Goal: Task Accomplishment & Management: Manage account settings

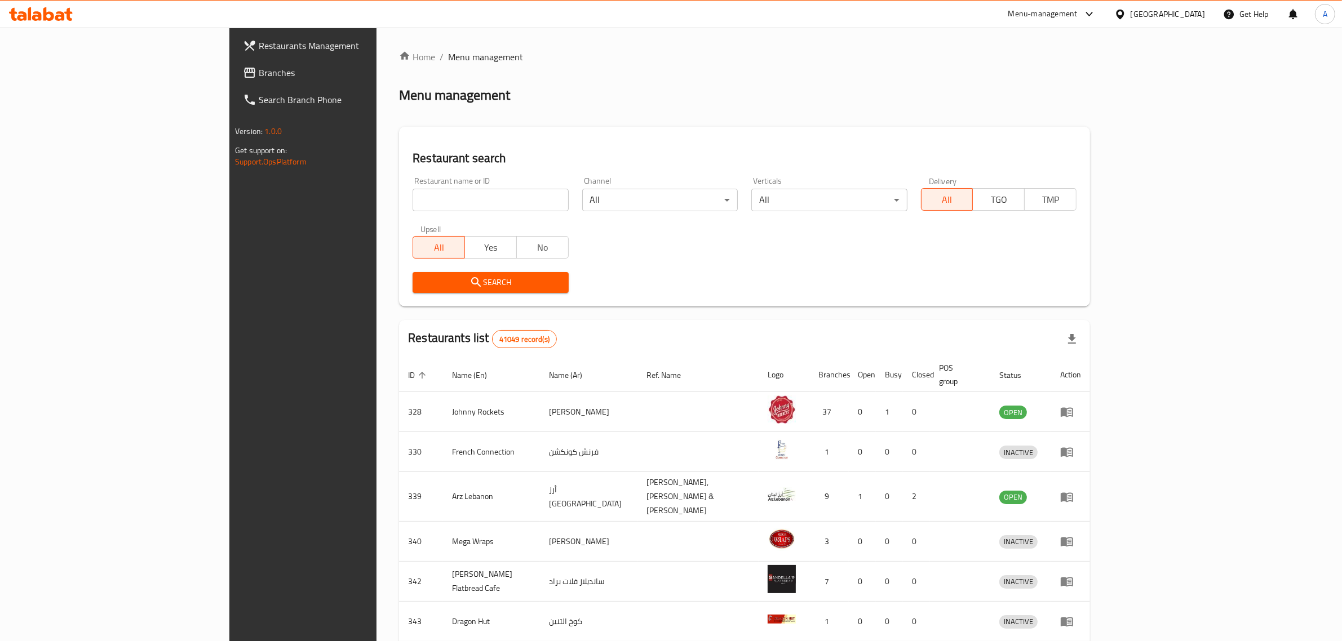
click at [413, 192] on input "search" at bounding box center [491, 200] width 156 height 23
paste input "740358"
type input "740358"
click button "Search" at bounding box center [491, 282] width 156 height 21
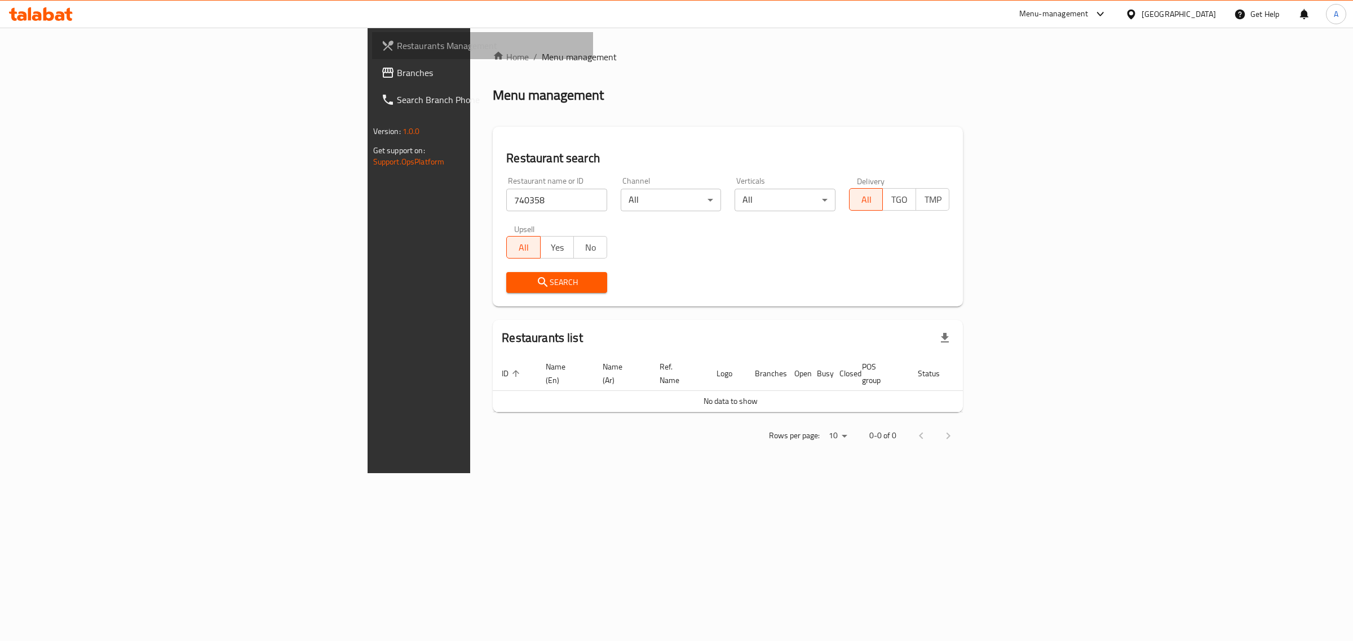
click at [397, 43] on span "Restaurants Management" at bounding box center [491, 46] width 188 height 14
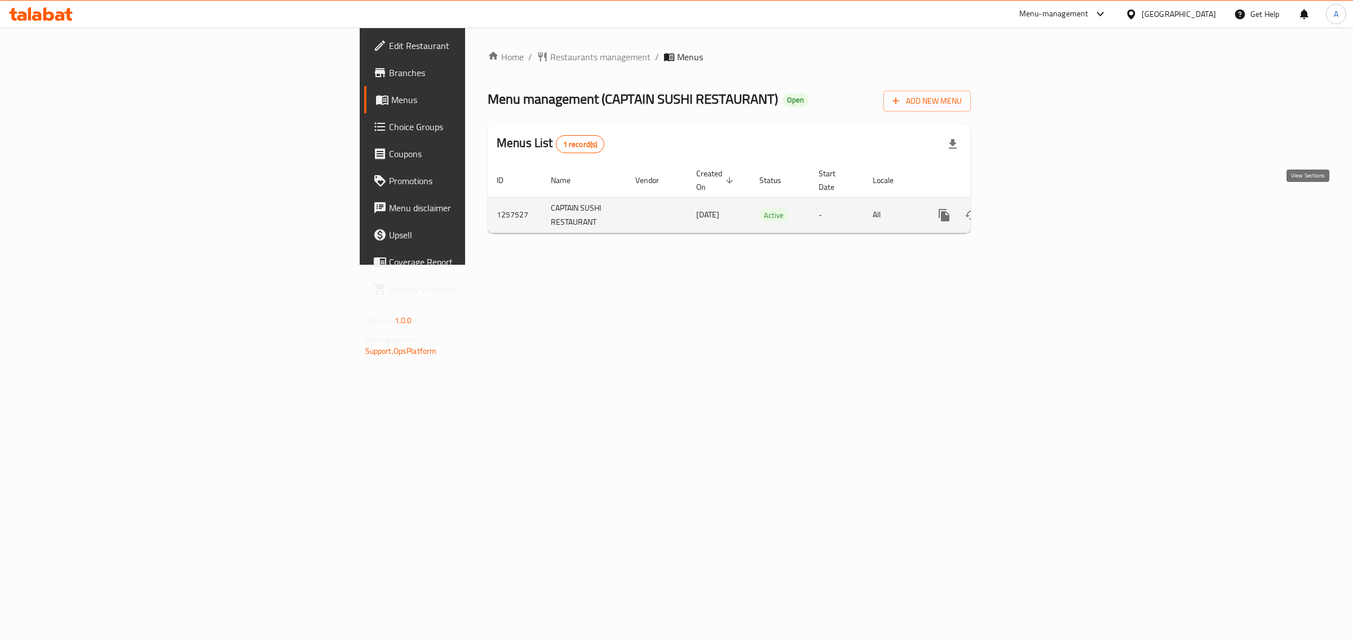
click at [1030, 210] on icon "enhanced table" at bounding box center [1025, 215] width 10 height 10
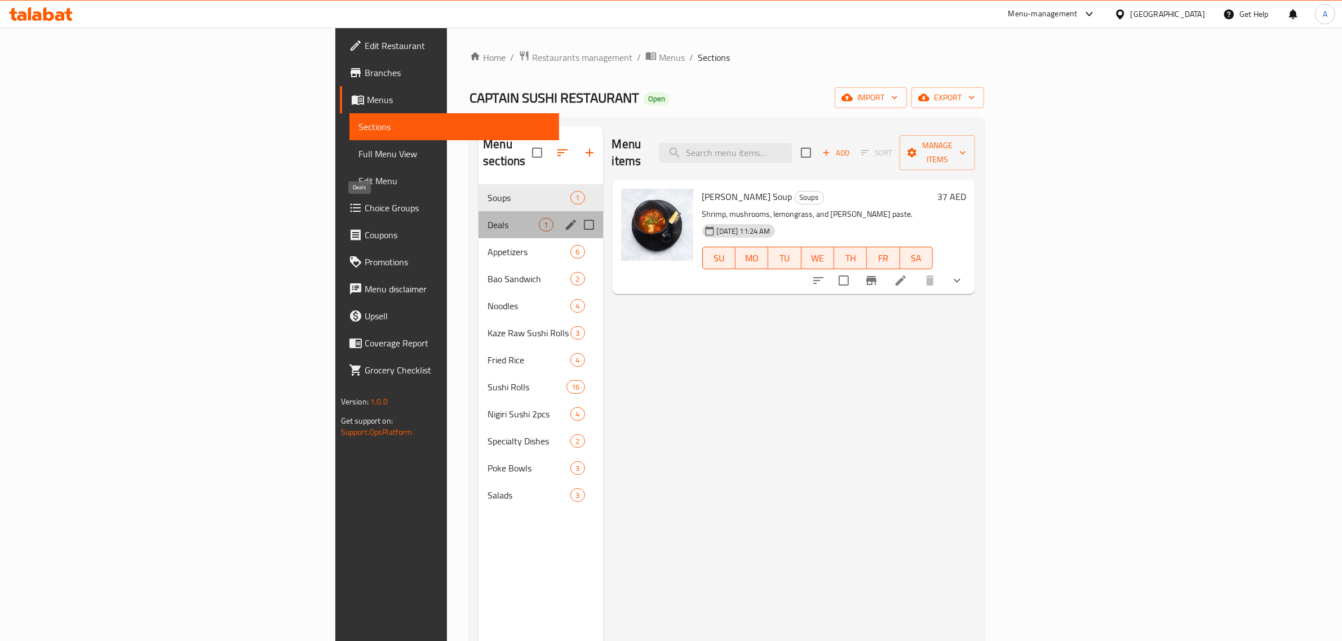
click at [488, 218] on span "Deals" at bounding box center [513, 225] width 51 height 14
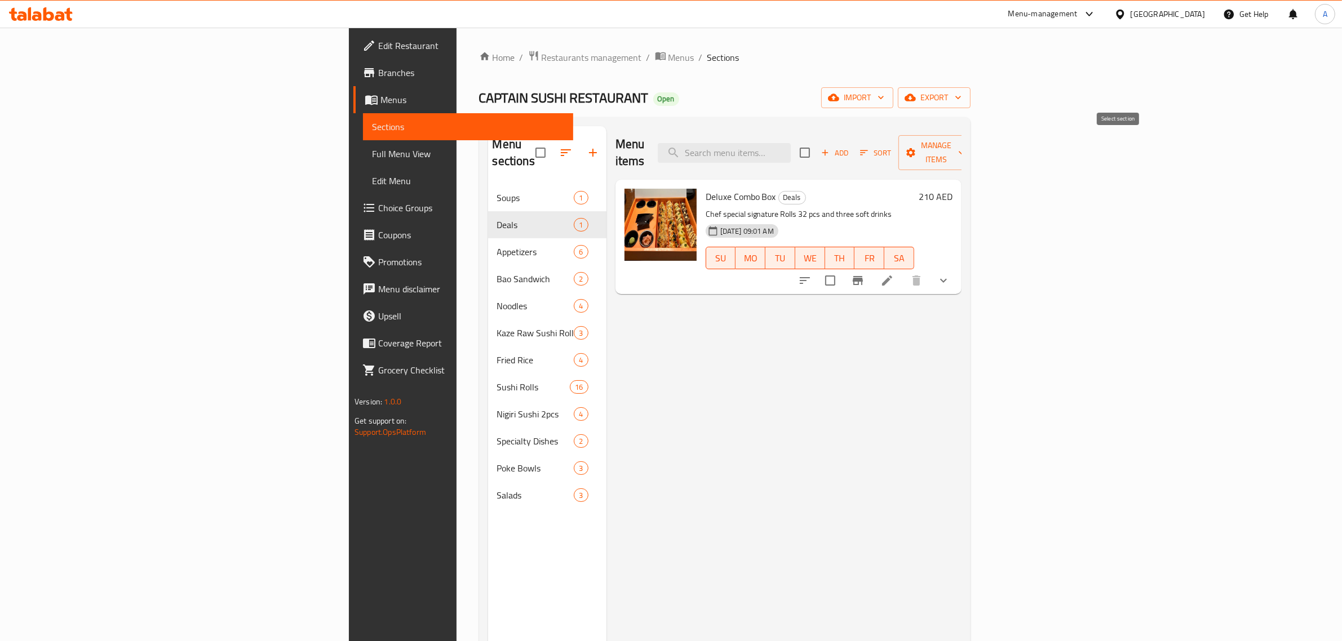
click at [817, 145] on input "checkbox" at bounding box center [805, 153] width 24 height 24
checkbox input "true"
click at [965, 145] on span "Manage items" at bounding box center [936, 153] width 57 height 28
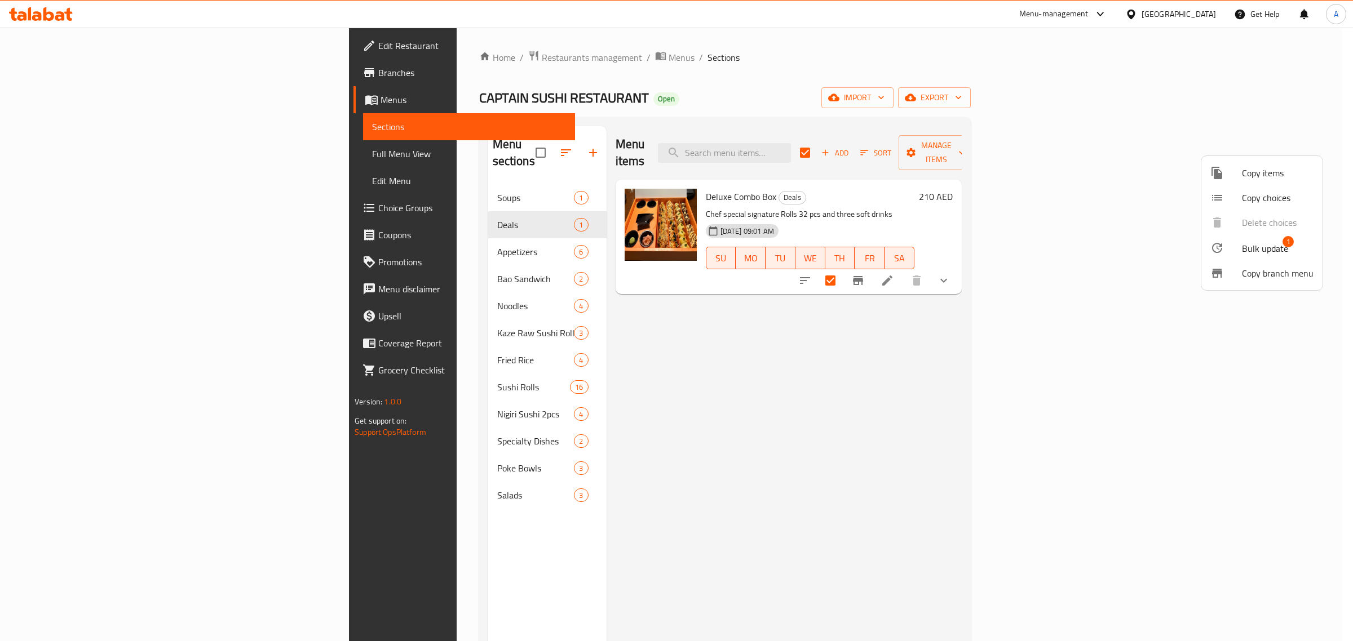
click at [1261, 174] on span "Copy items" at bounding box center [1278, 173] width 72 height 14
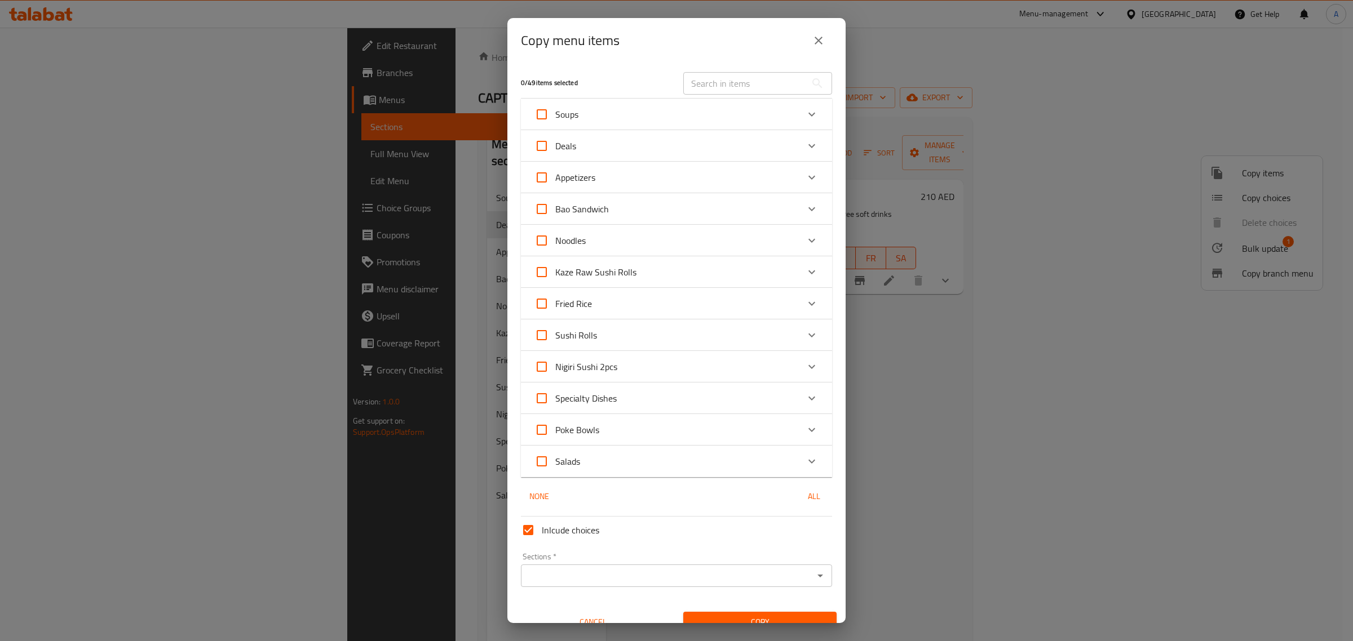
click at [540, 145] on input "Deals" at bounding box center [541, 145] width 27 height 27
checkbox input "true"
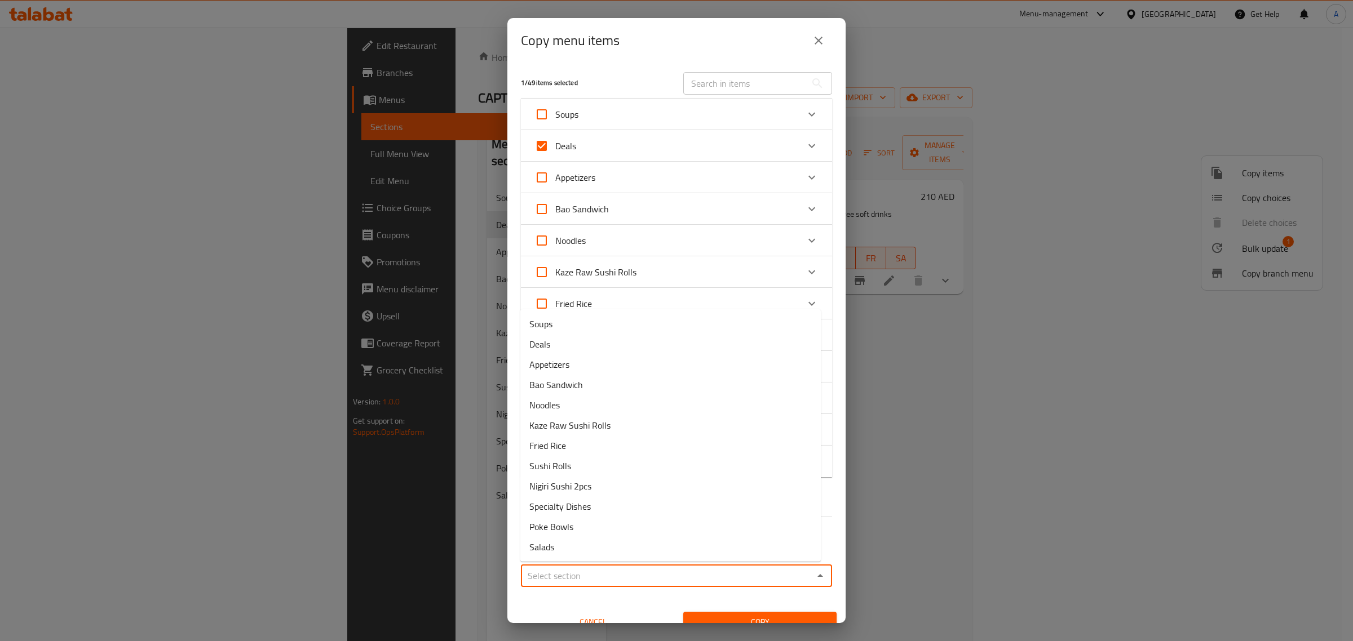
click at [734, 568] on input "Sections   *" at bounding box center [667, 576] width 286 height 16
click at [548, 349] on span "Deals" at bounding box center [539, 345] width 21 height 14
type input "Deals"
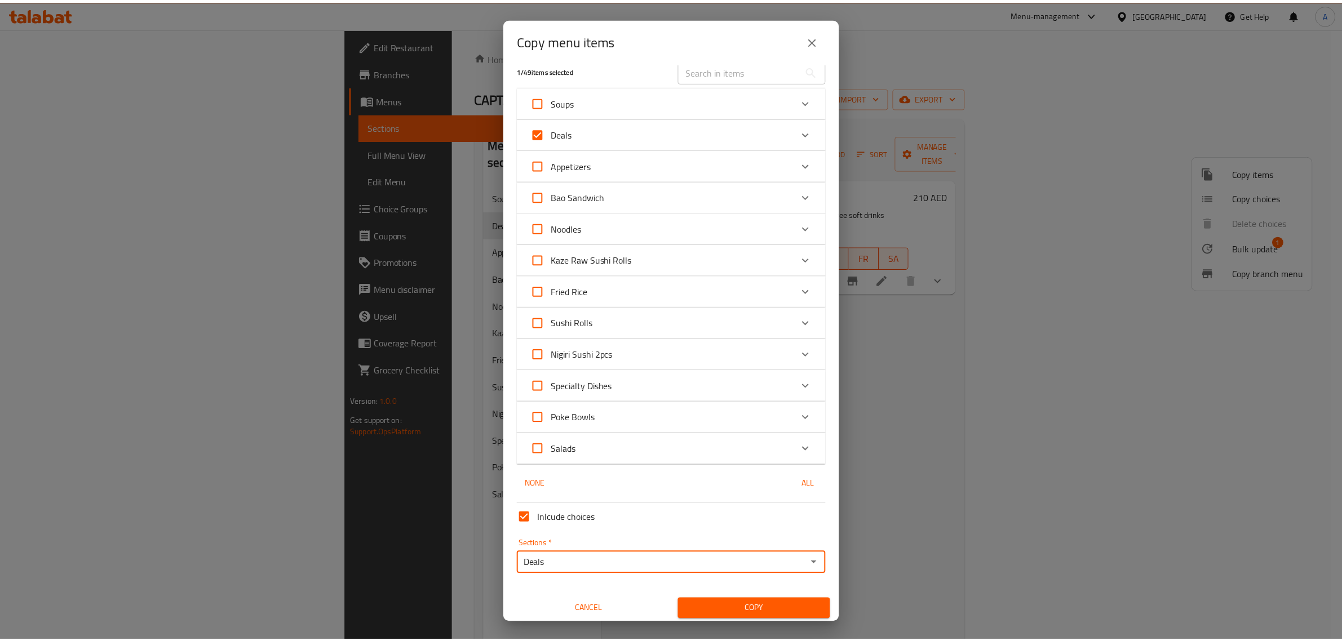
scroll to position [15, 0]
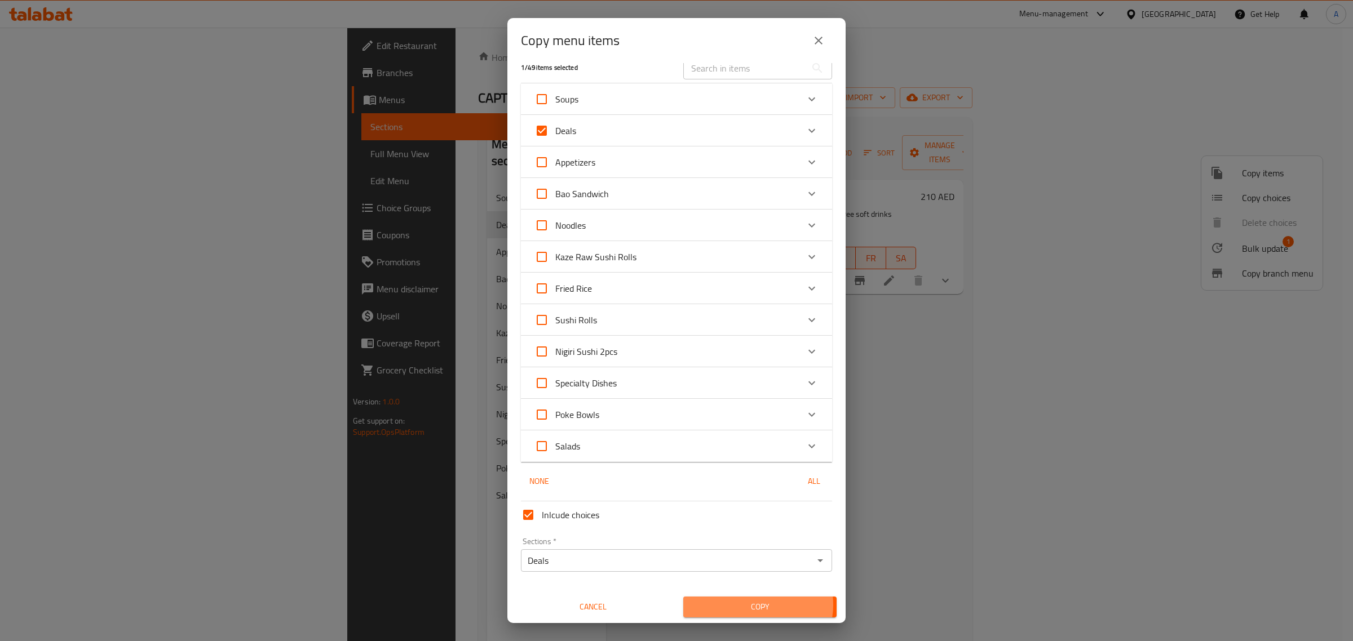
click at [751, 605] on span "Copy" at bounding box center [759, 607] width 135 height 14
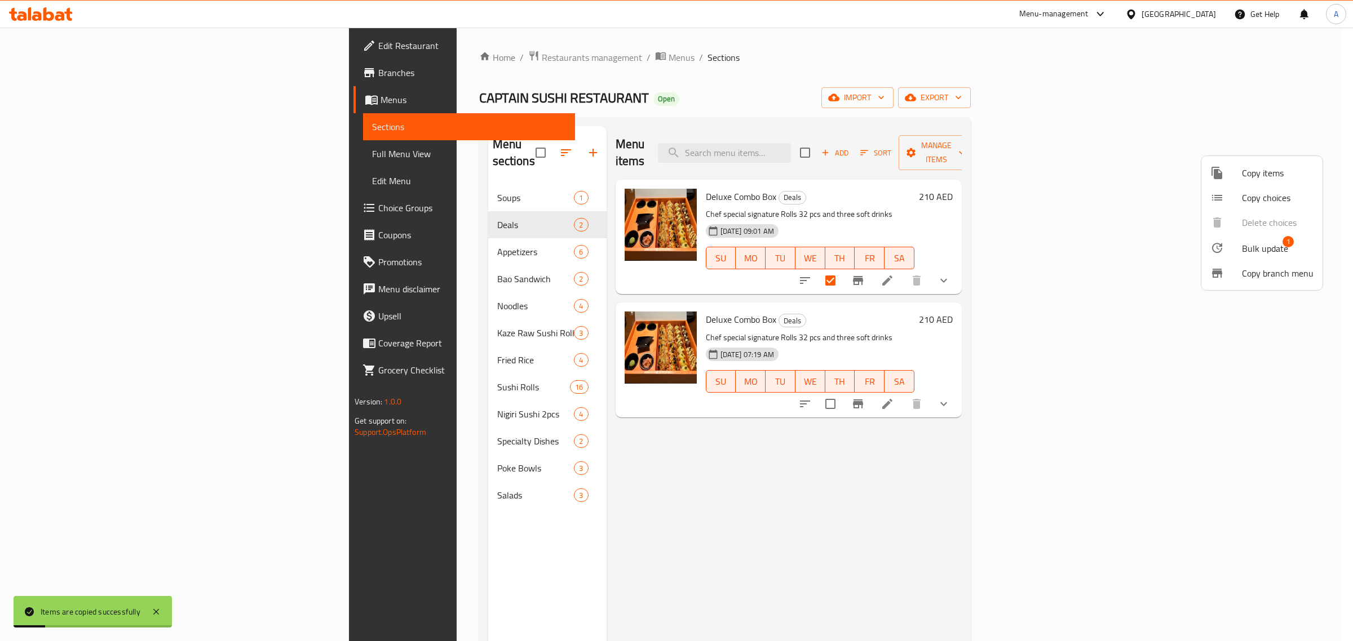
click at [864, 475] on div at bounding box center [676, 320] width 1353 height 641
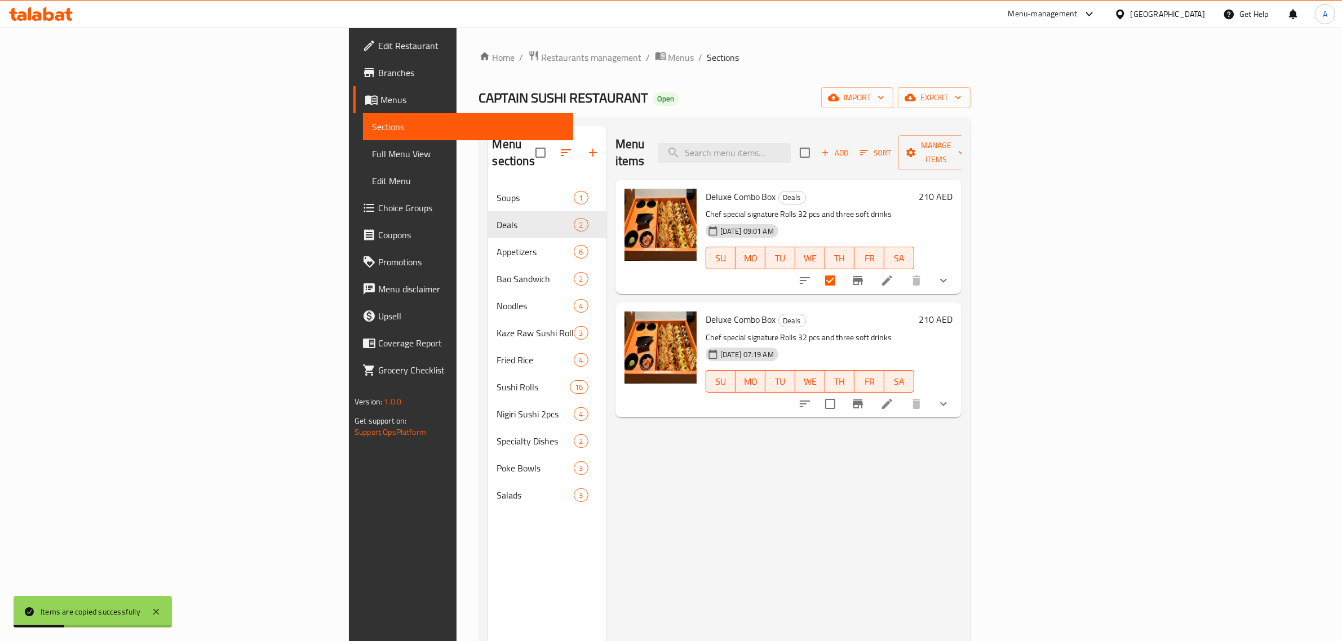
click at [919, 343] on div "[DATE] 07:19 AM SU MO TU WE TH FR SA" at bounding box center [810, 373] width 218 height 61
click at [817, 145] on input "checkbox" at bounding box center [805, 153] width 24 height 24
checkbox input "true"
click at [842, 271] on input "checkbox" at bounding box center [830, 281] width 24 height 24
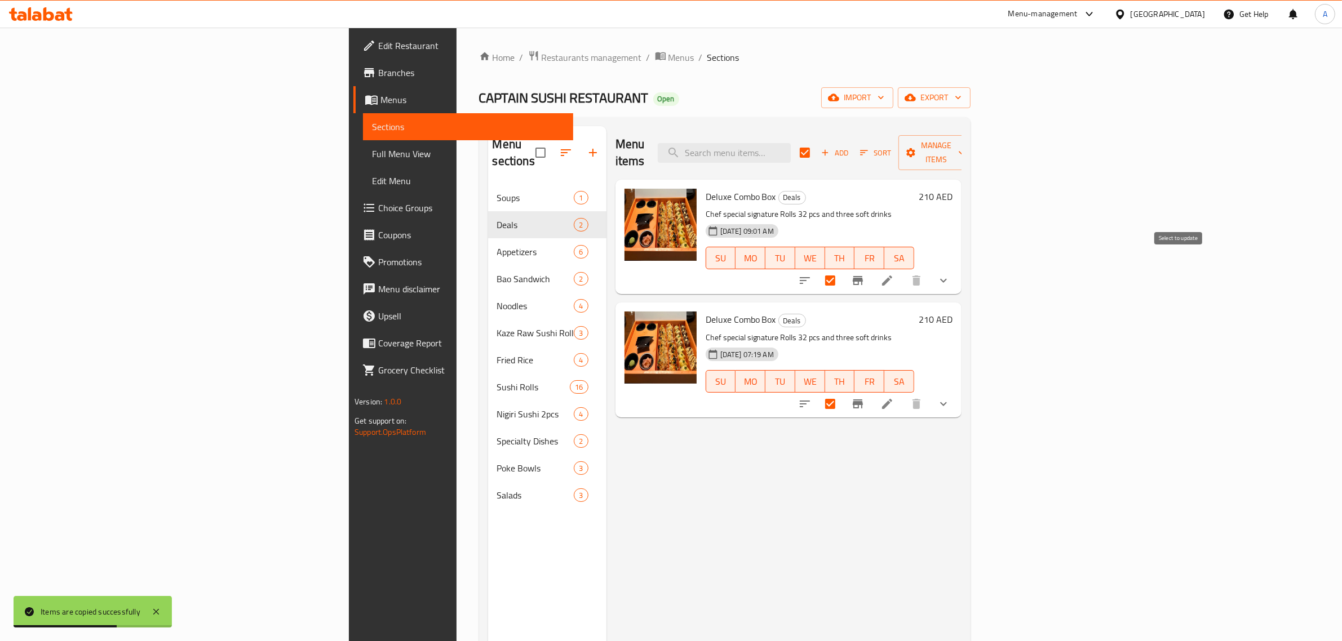
checkbox input "false"
click at [965, 144] on span "Manage items" at bounding box center [936, 153] width 57 height 28
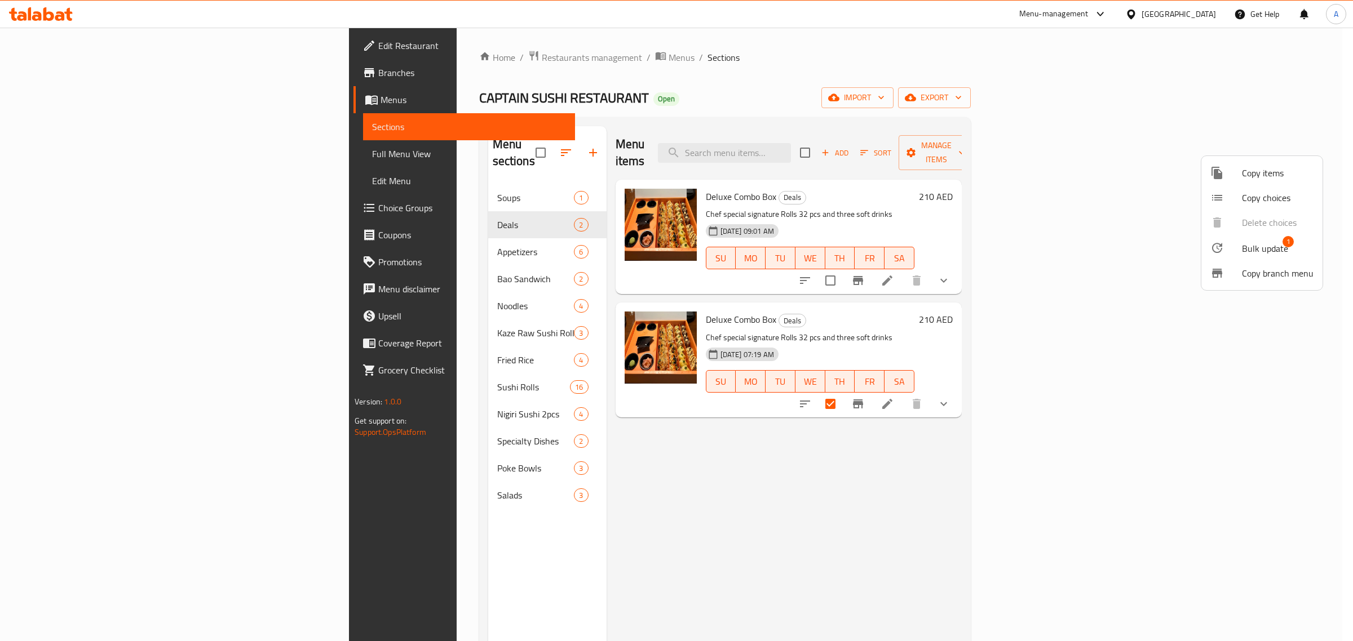
click at [1245, 427] on div at bounding box center [676, 320] width 1353 height 641
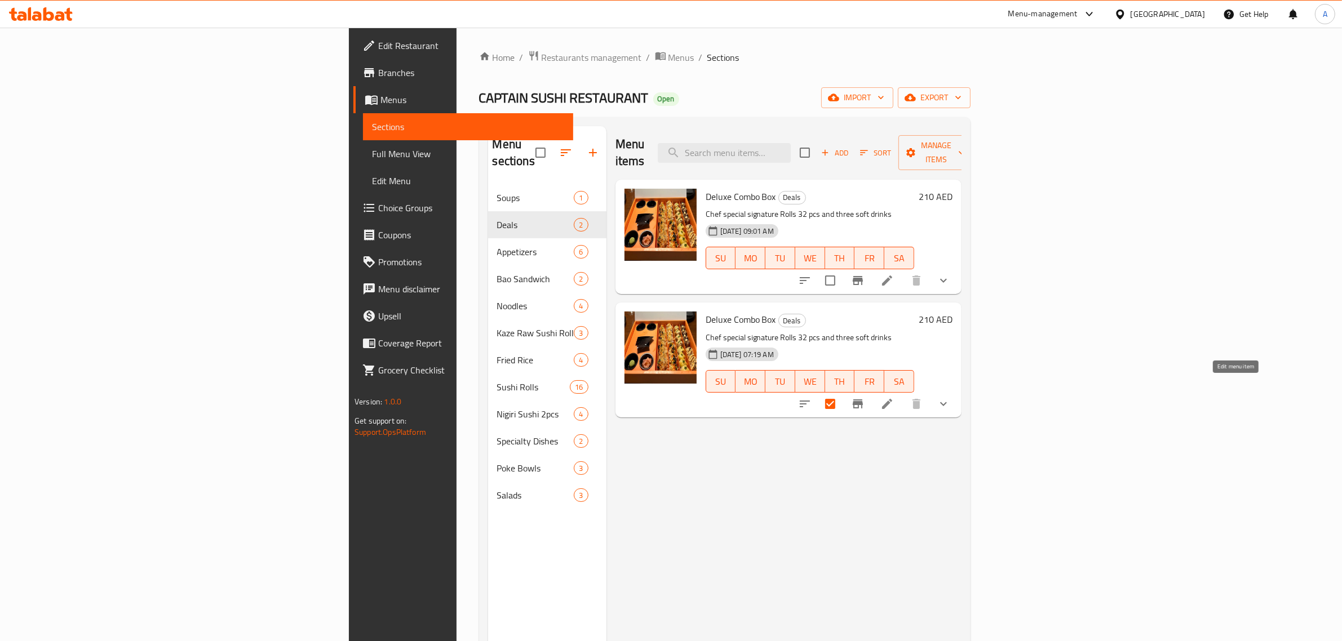
click at [892, 399] on icon at bounding box center [887, 404] width 10 height 10
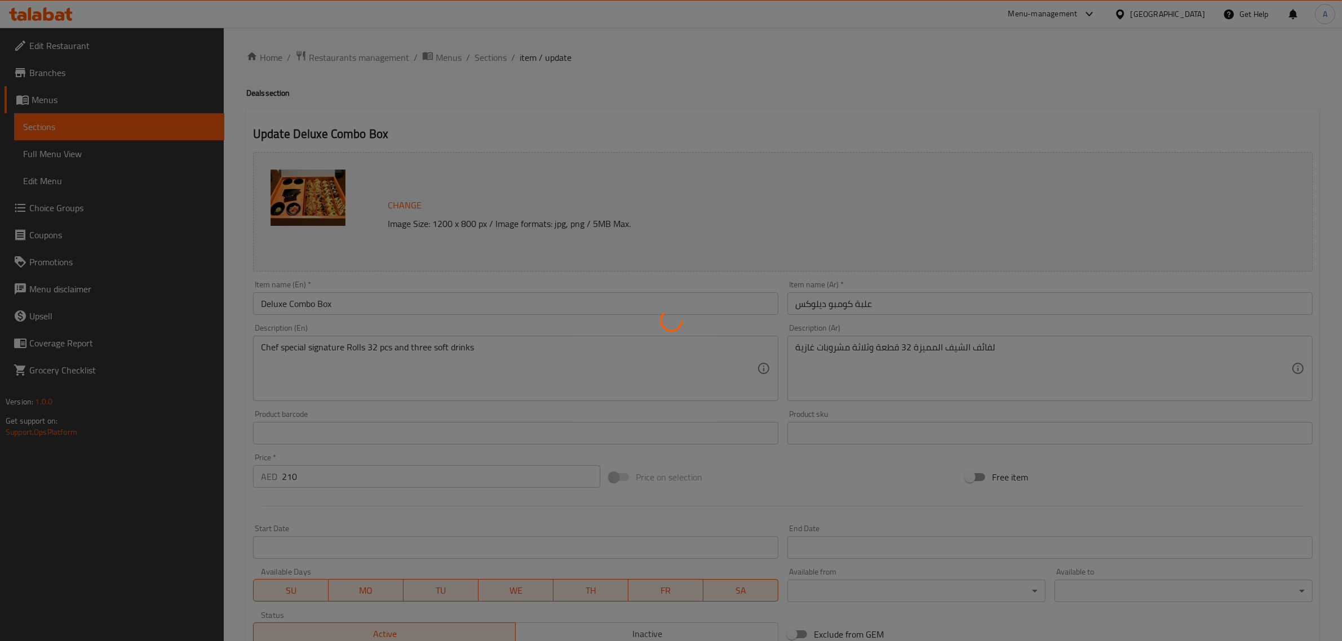
type input "إختيارك من:"
type input "1"
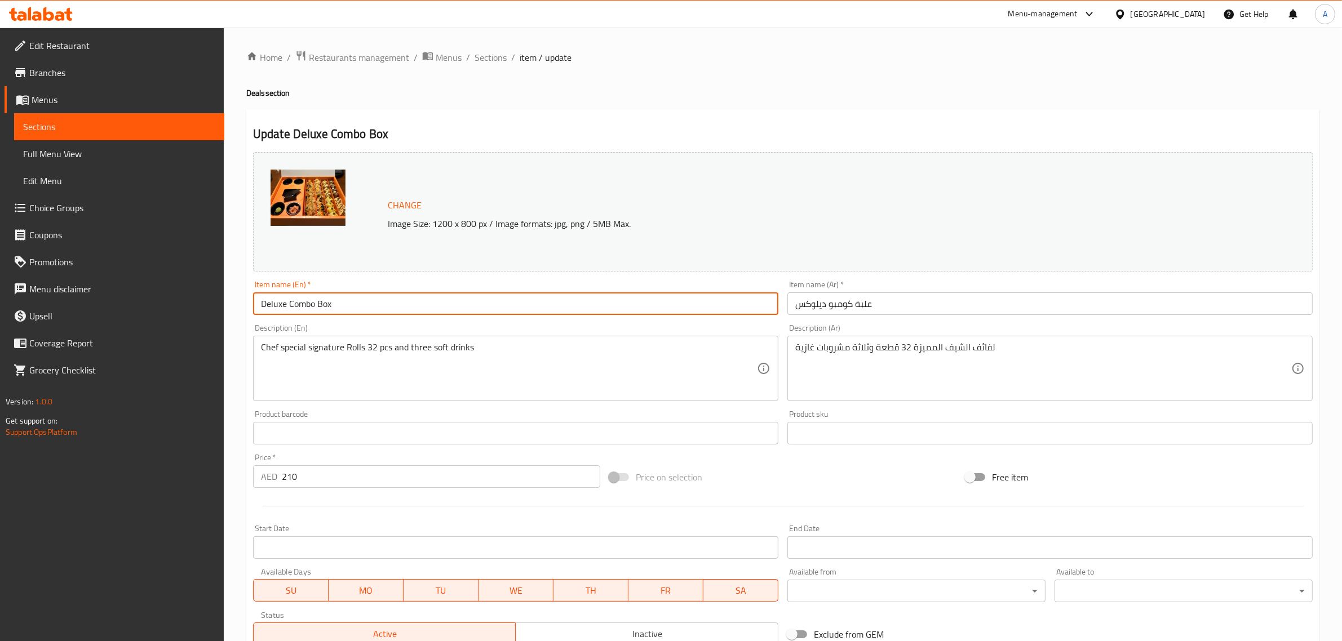
click at [379, 306] on input "Deluxe Combo Box" at bounding box center [515, 304] width 525 height 23
paste input "Combo box"
type input "Combo box"
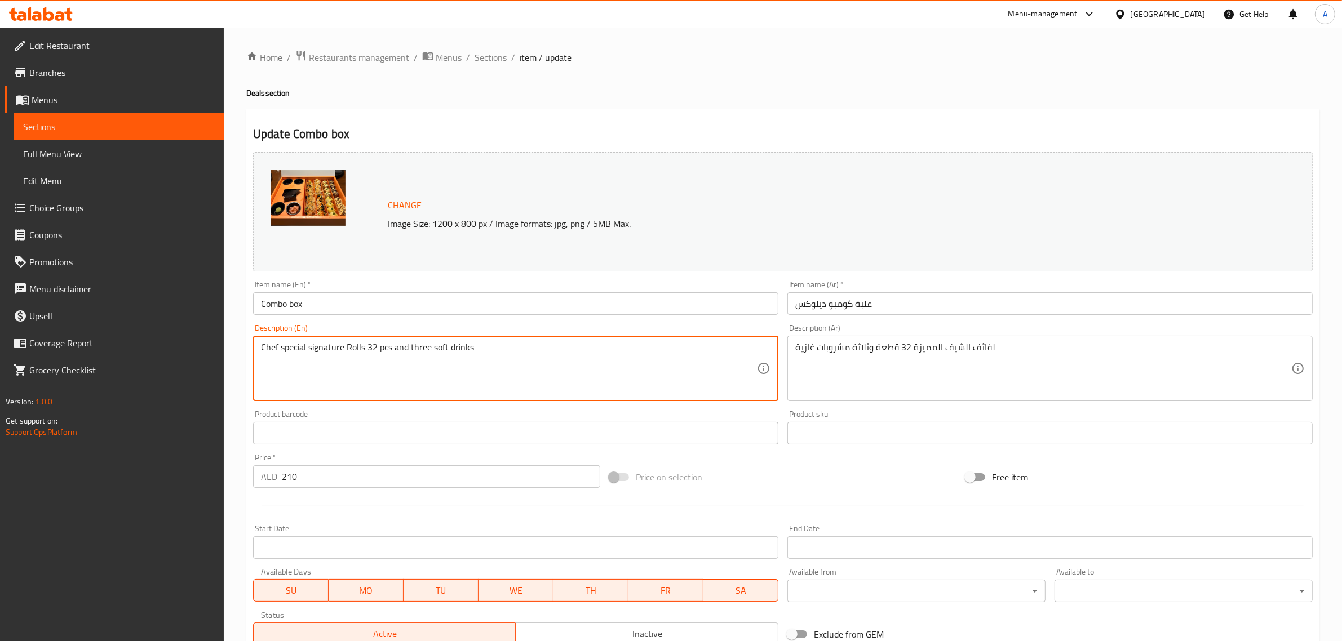
paste textarea "ignature Rolls served with soft"
click at [401, 347] on textarea "Chef signature Rolls served with softdrinks" at bounding box center [509, 369] width 496 height 54
click at [461, 358] on textarea "Chef signature Rolls served with soft drinks" at bounding box center [509, 369] width 496 height 54
type textarea "Chef signature Rolls served with soft drinks"
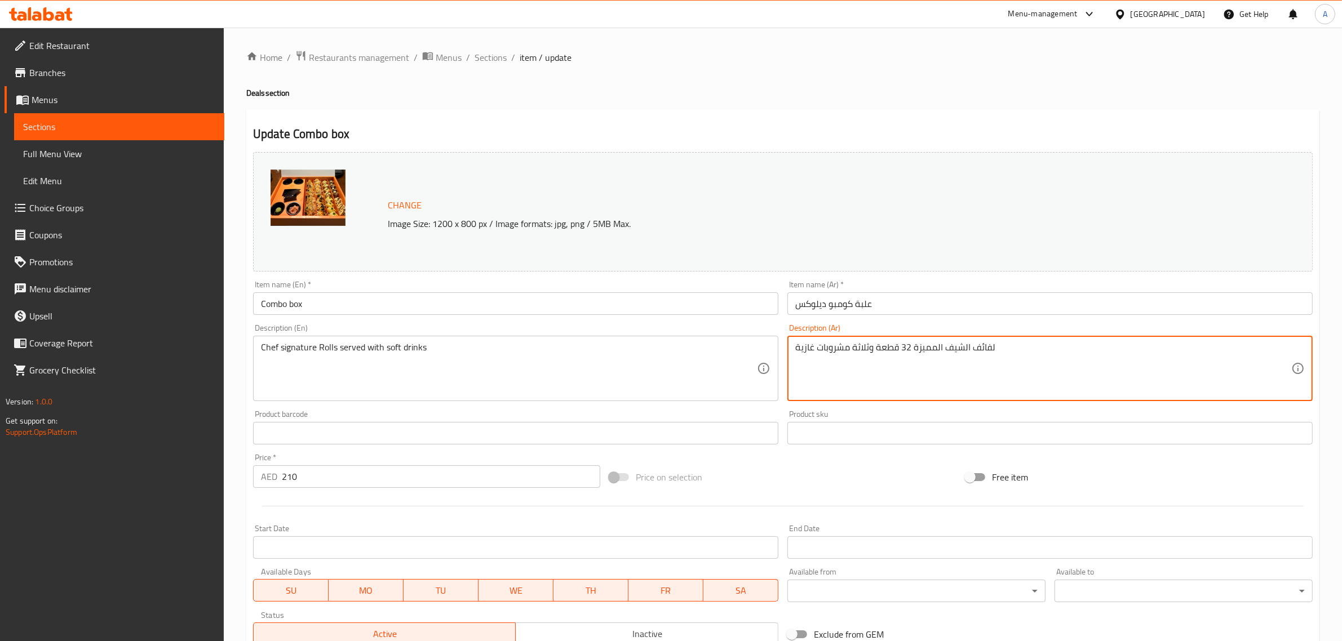
click at [964, 379] on textarea "لفائف الشيف المميزة 32 قطعة وثلاثة مشروبات غازية" at bounding box center [1043, 369] width 496 height 54
paste textarea "لفائف الشيف المميزة تقدم مع المشروبات الغازية"
paste textarea "لفائف الشيف المميزة تقدم مع المشروبات ال"
type textarea "لفائف الشيف المميزة تقدم مع المشروبات الغازية"
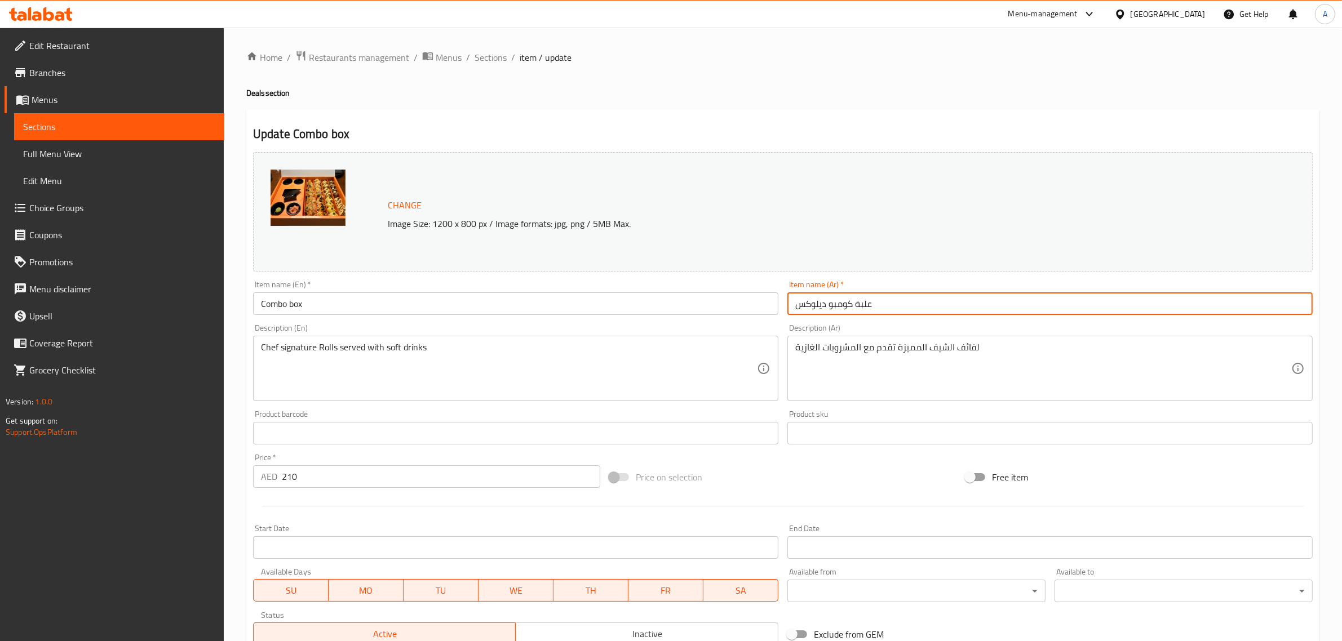
click at [873, 311] on input "علبة كومبو ديلوكس" at bounding box center [1049, 304] width 525 height 23
paste input "مربع التحرير والسرد"
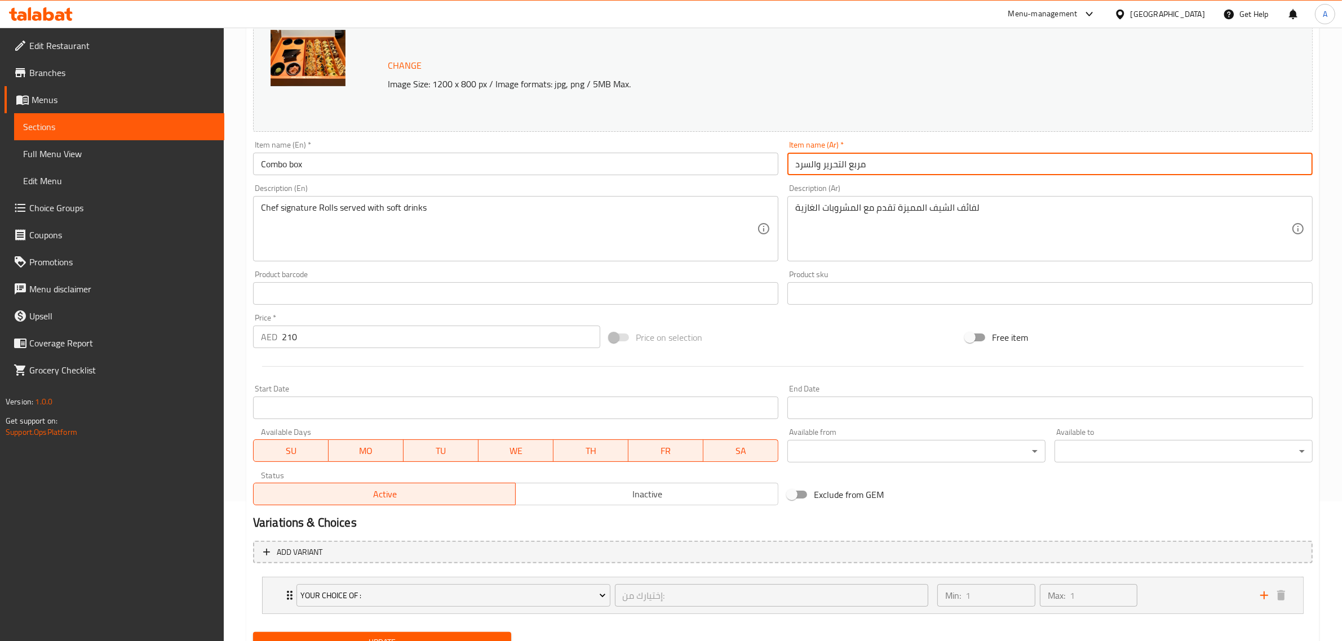
scroll to position [141, 0]
type input "مربع التحرير والسرد"
click at [328, 338] on input "210" at bounding box center [441, 336] width 318 height 23
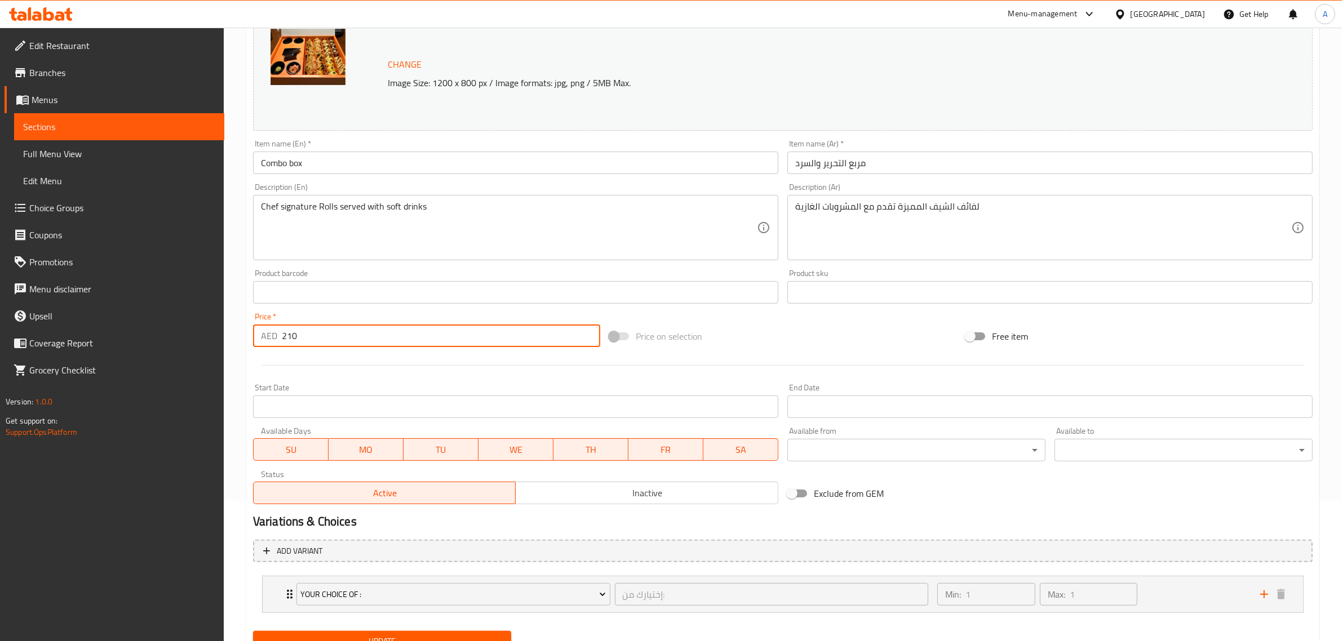
click at [328, 338] on input "210" at bounding box center [441, 336] width 318 height 23
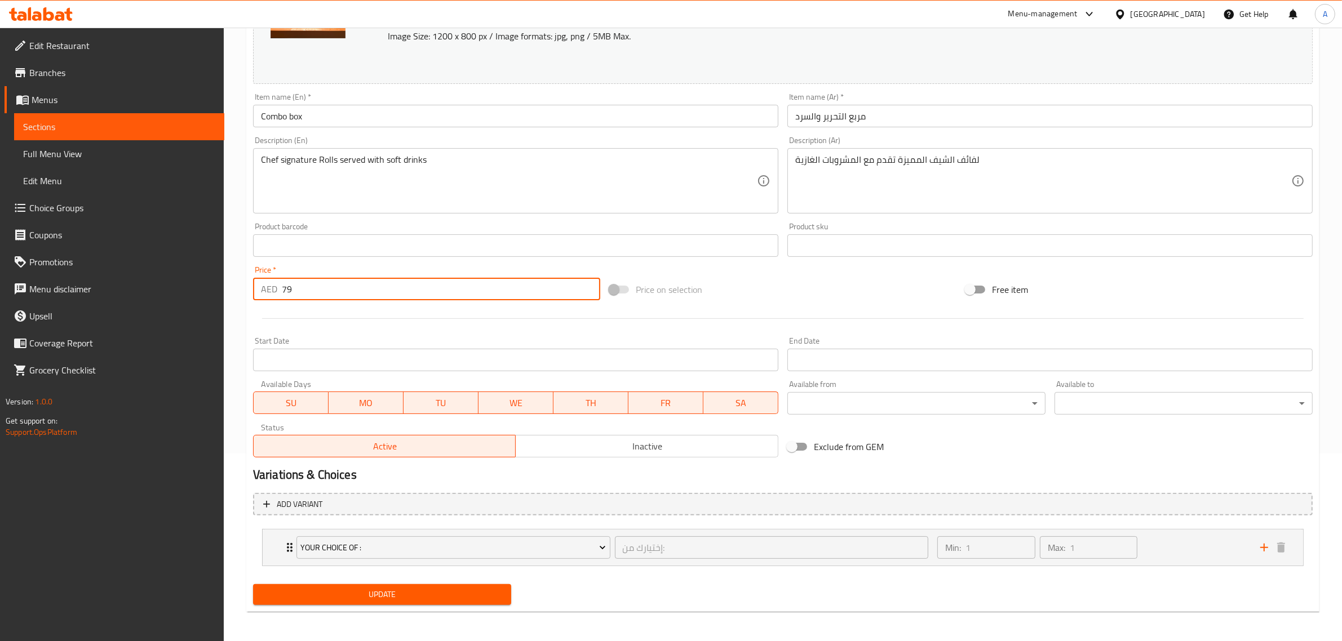
scroll to position [189, 0]
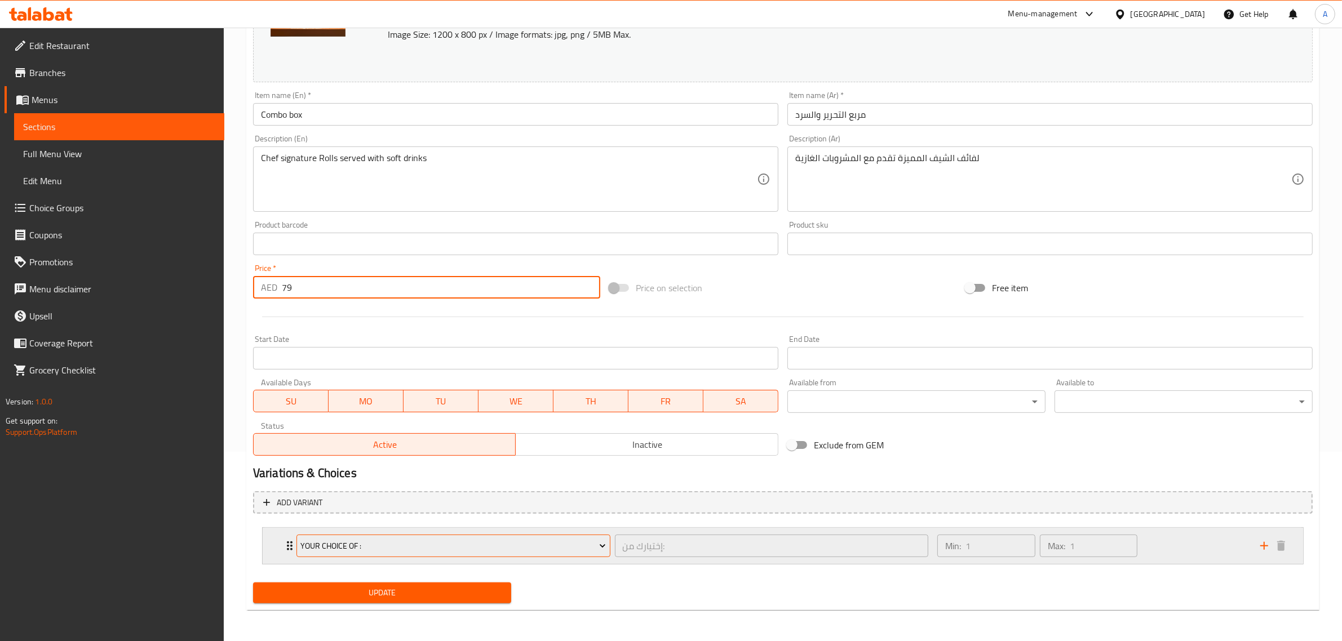
type input "79"
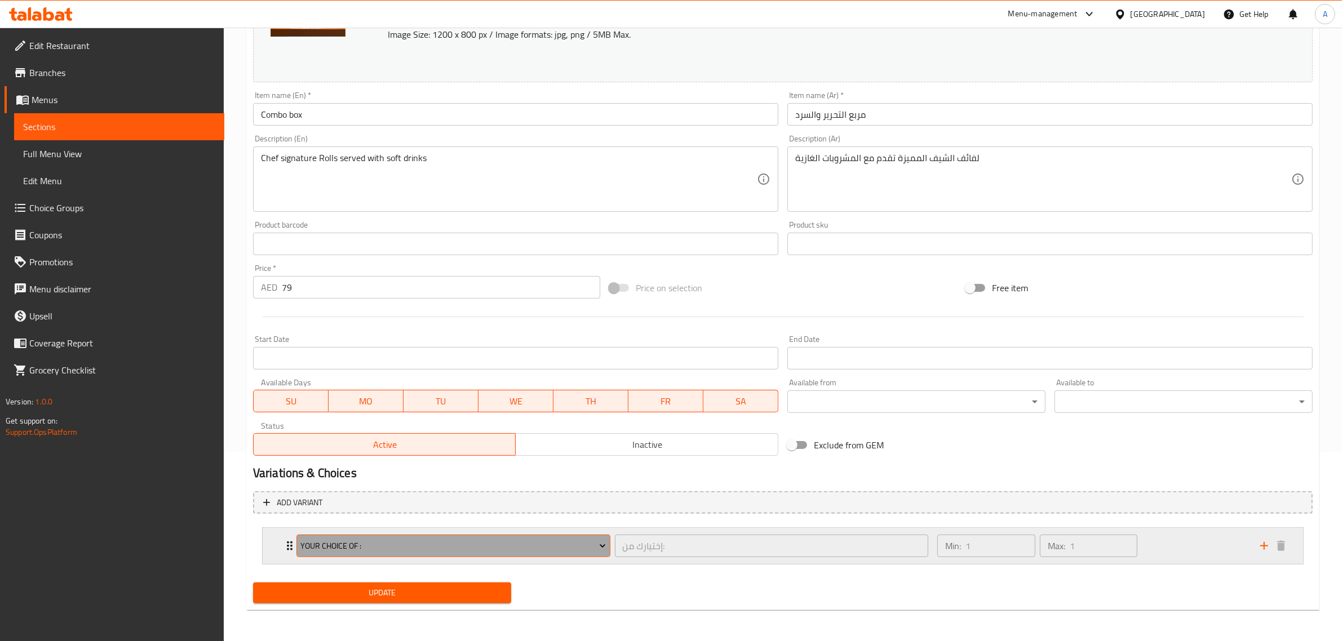
click at [473, 542] on span "Your Choice Of :" at bounding box center [453, 546] width 306 height 14
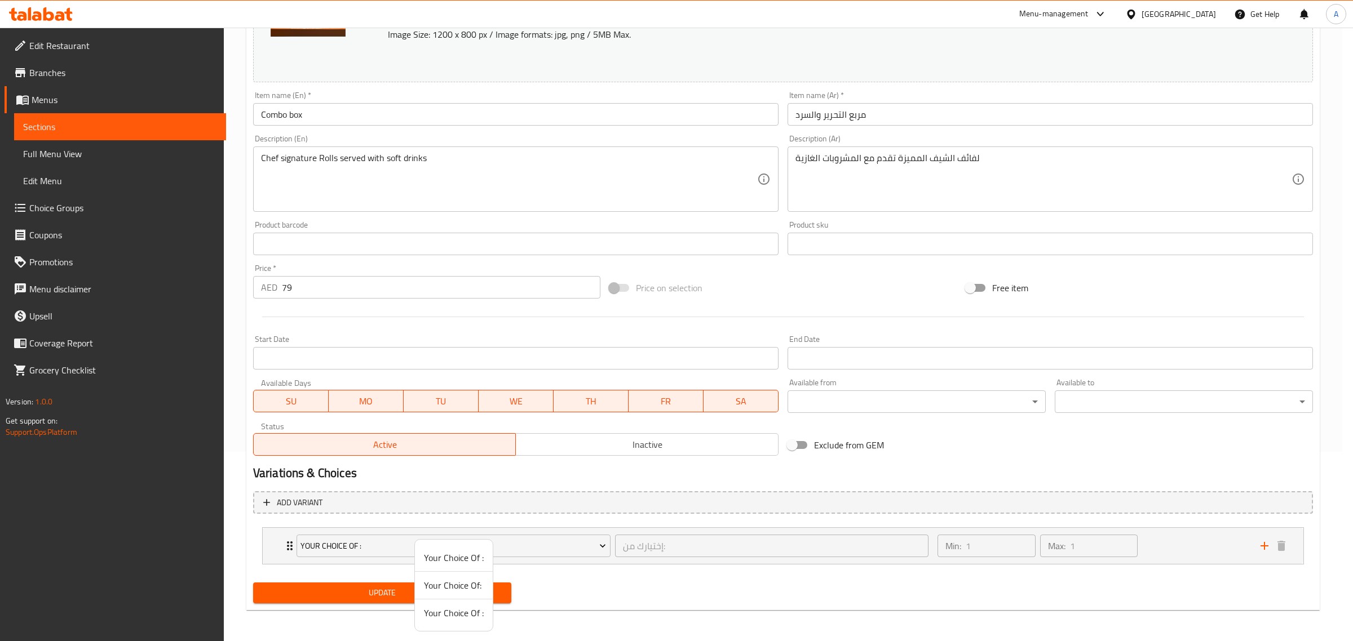
click at [572, 508] on div at bounding box center [676, 320] width 1353 height 641
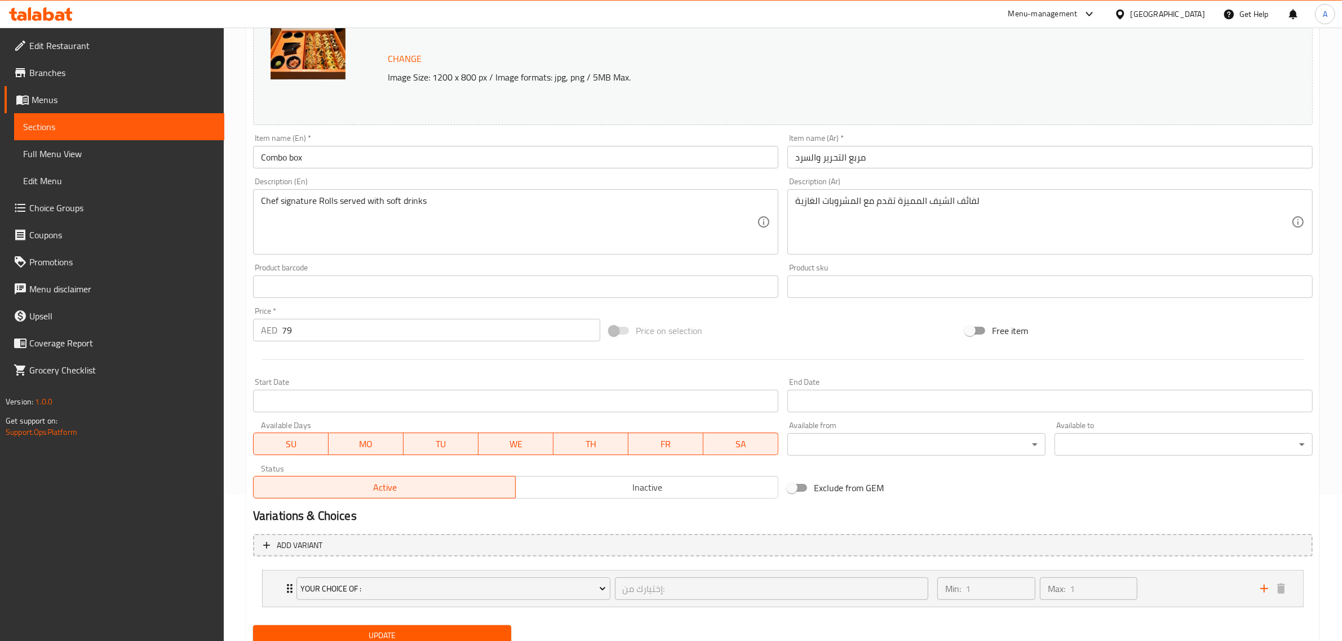
scroll to position [0, 0]
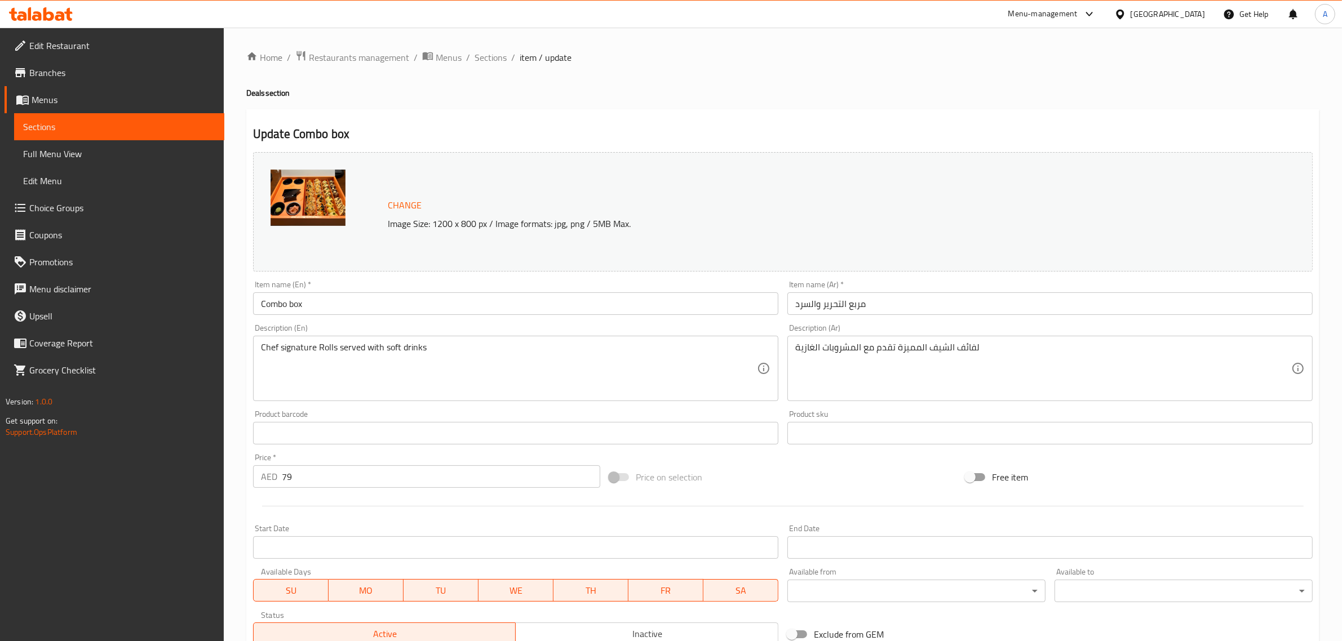
click at [329, 184] on img at bounding box center [308, 198] width 75 height 56
click at [406, 205] on span "Change" at bounding box center [405, 205] width 34 height 16
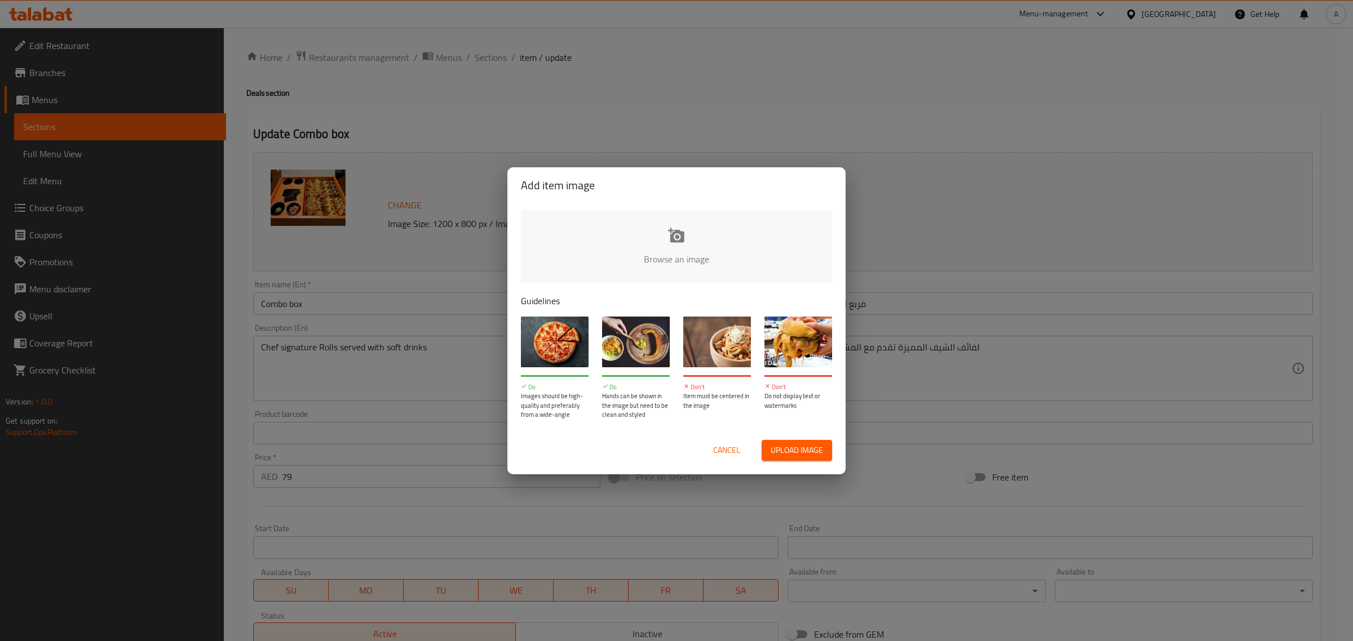
click at [697, 233] on input "file" at bounding box center [1057, 262] width 1073 height 105
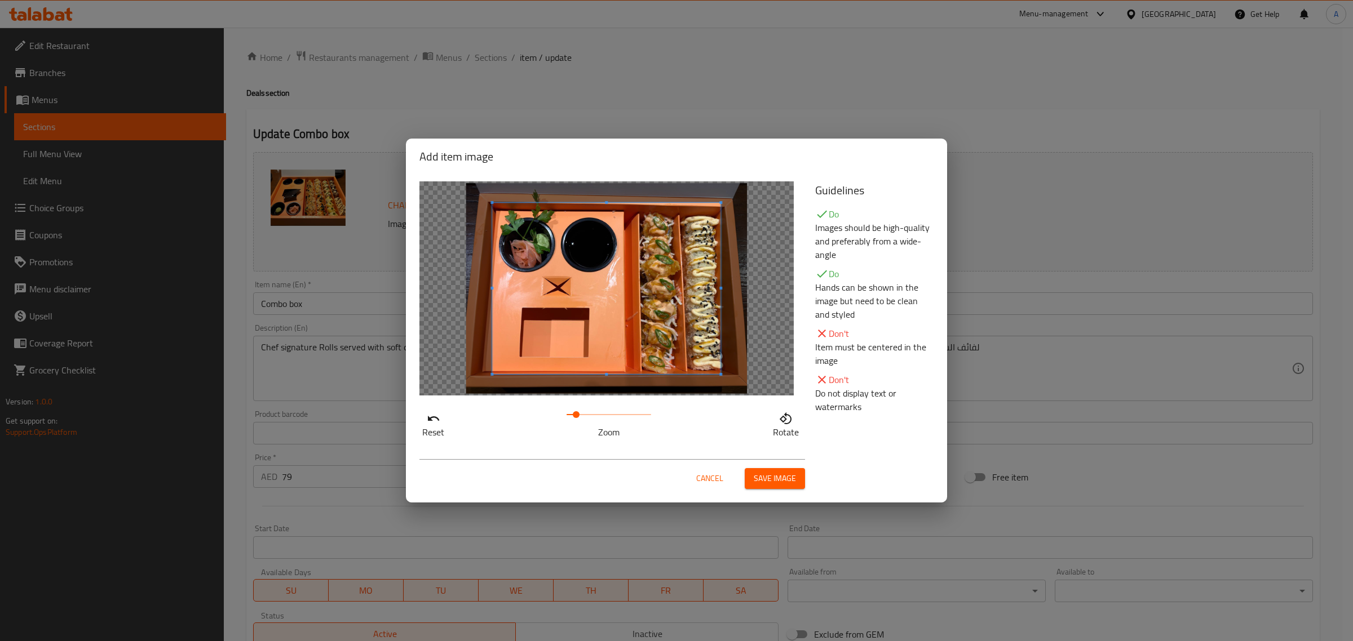
drag, startPoint x: 565, startPoint y: 415, endPoint x: 577, endPoint y: 413, distance: 11.5
click at [577, 413] on span at bounding box center [576, 414] width 7 height 7
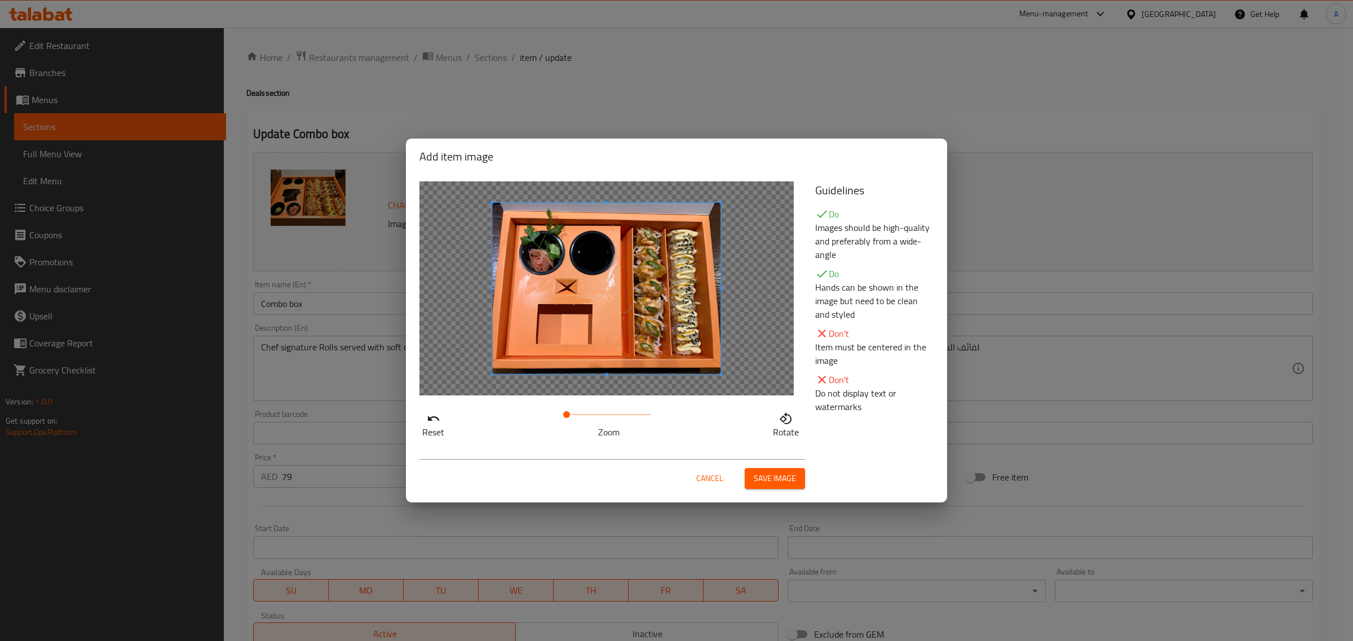
drag, startPoint x: 573, startPoint y: 414, endPoint x: 564, endPoint y: 414, distance: 9.0
click at [564, 414] on span at bounding box center [566, 414] width 7 height 7
click at [606, 205] on span at bounding box center [606, 288] width 228 height 171
click at [609, 220] on div at bounding box center [605, 289] width 225 height 169
click at [604, 259] on span at bounding box center [604, 287] width 225 height 169
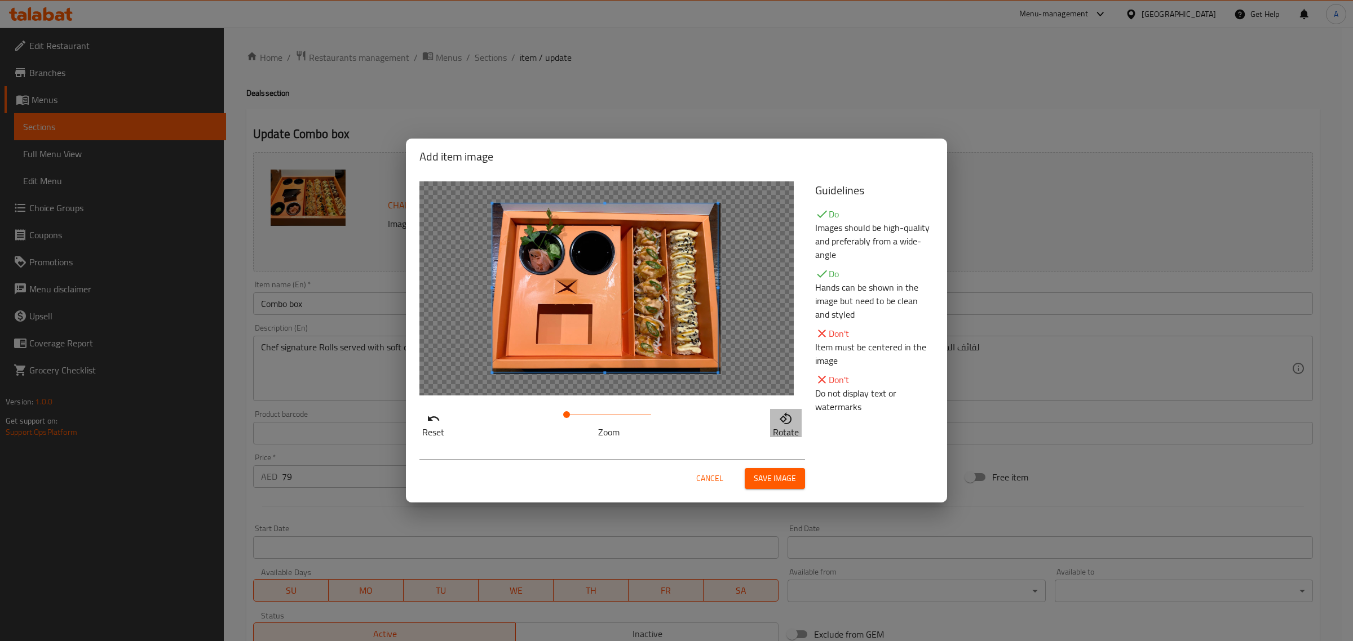
click at [790, 421] on icon "button" at bounding box center [786, 418] width 12 height 12
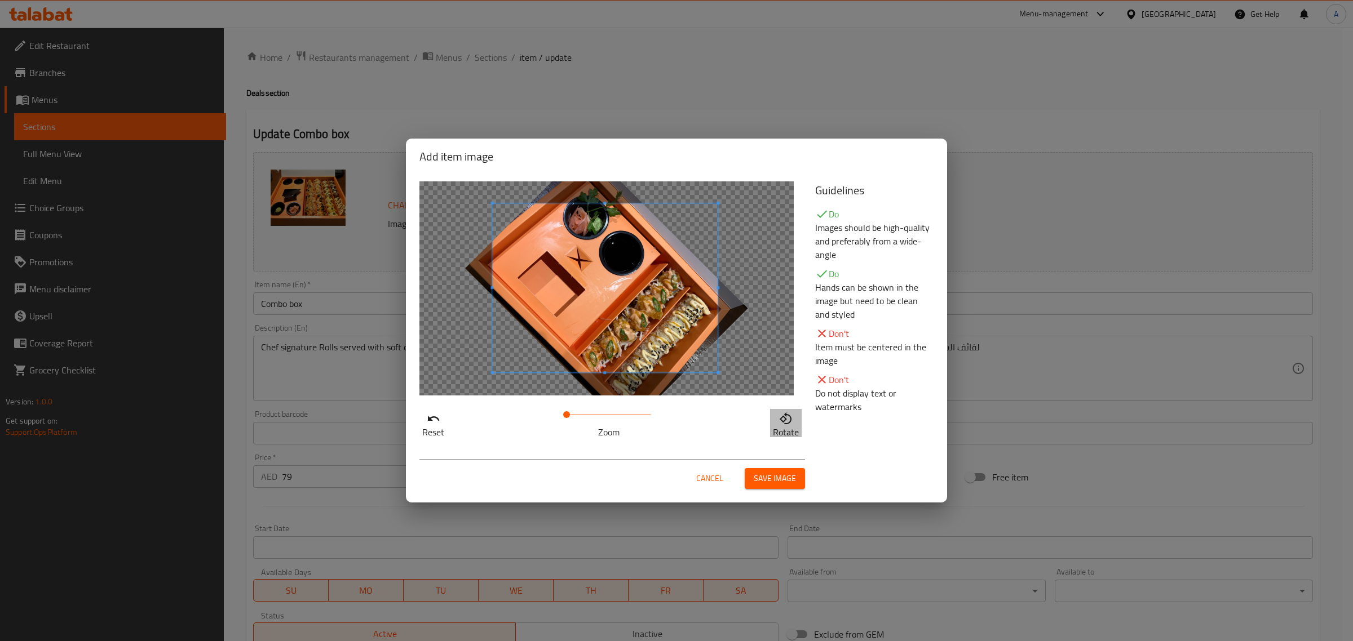
click at [790, 421] on icon "button" at bounding box center [786, 418] width 12 height 12
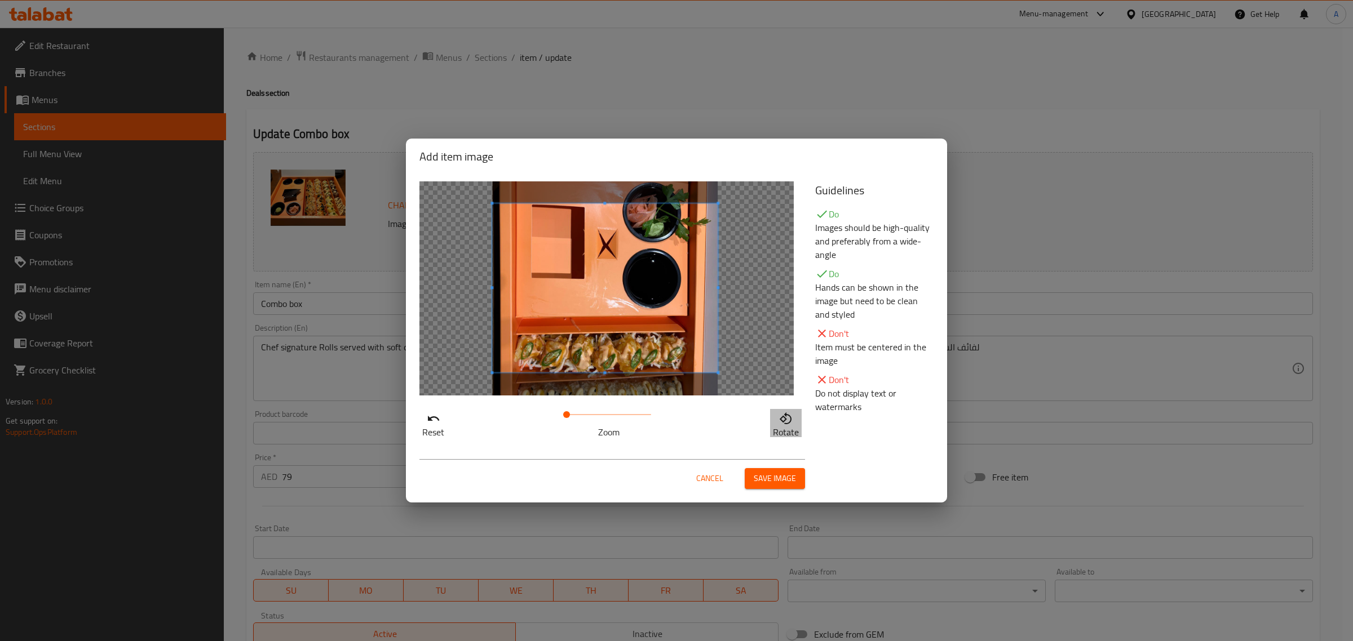
click at [790, 421] on icon "button" at bounding box center [786, 418] width 12 height 12
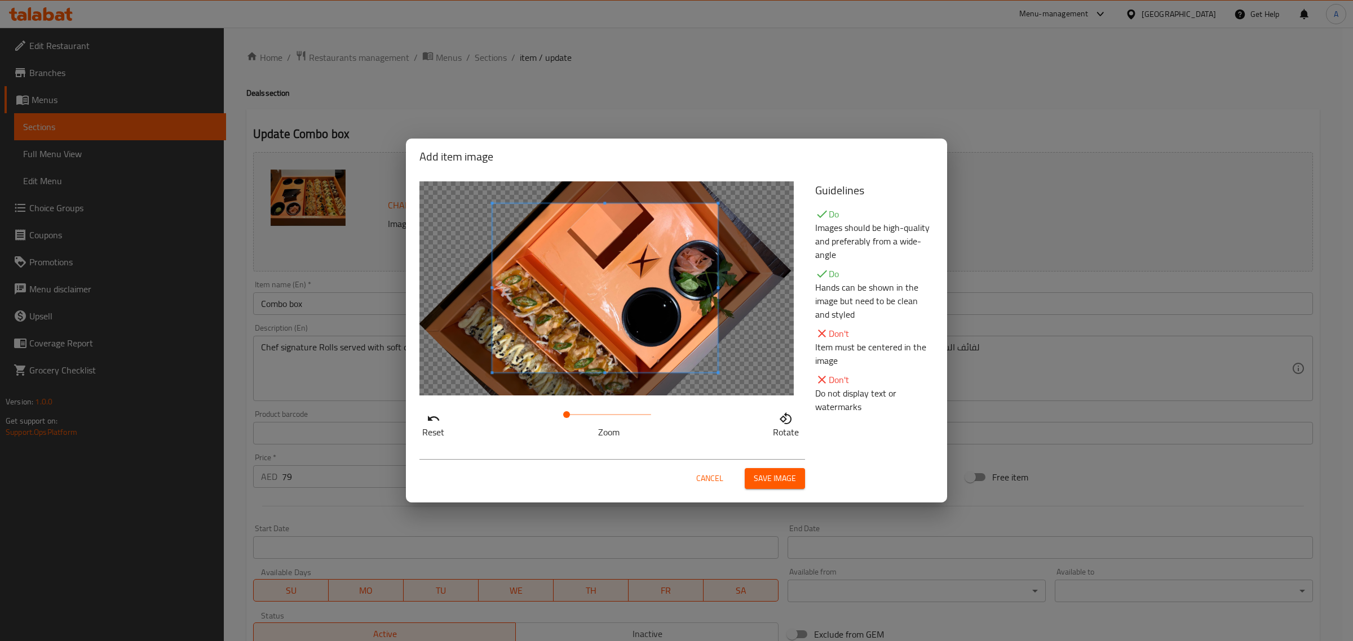
click at [790, 421] on icon "button" at bounding box center [786, 418] width 12 height 12
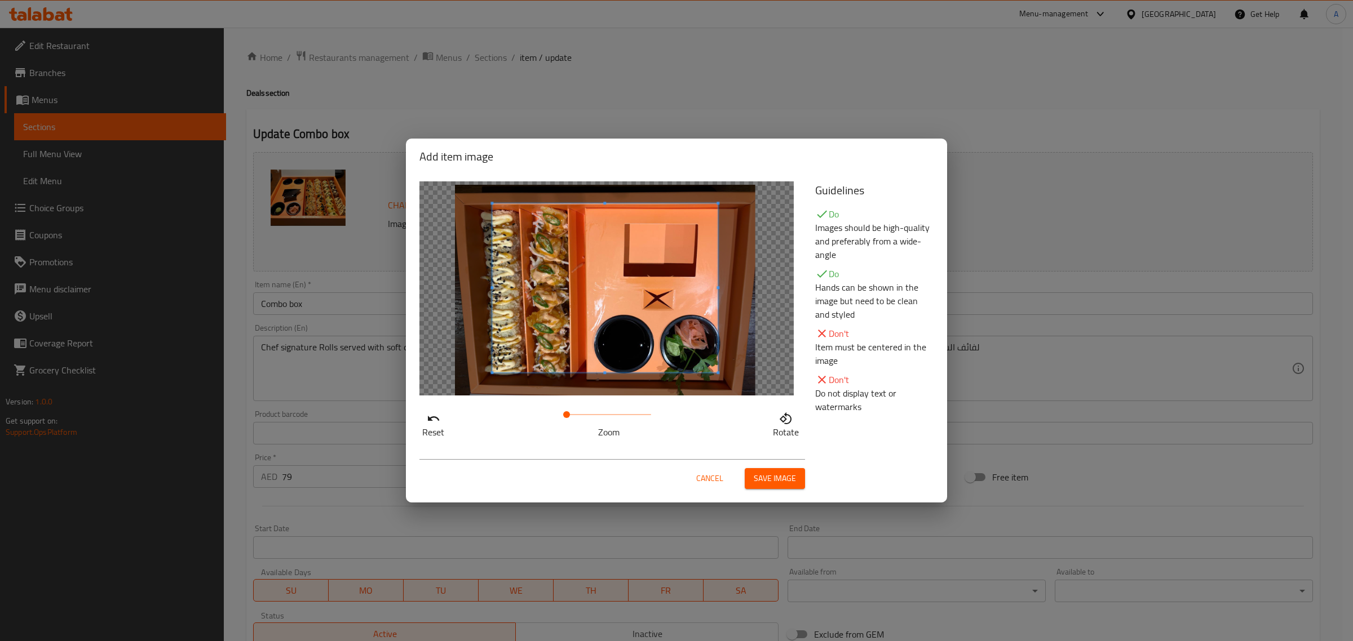
click at [790, 421] on icon "button" at bounding box center [786, 418] width 12 height 12
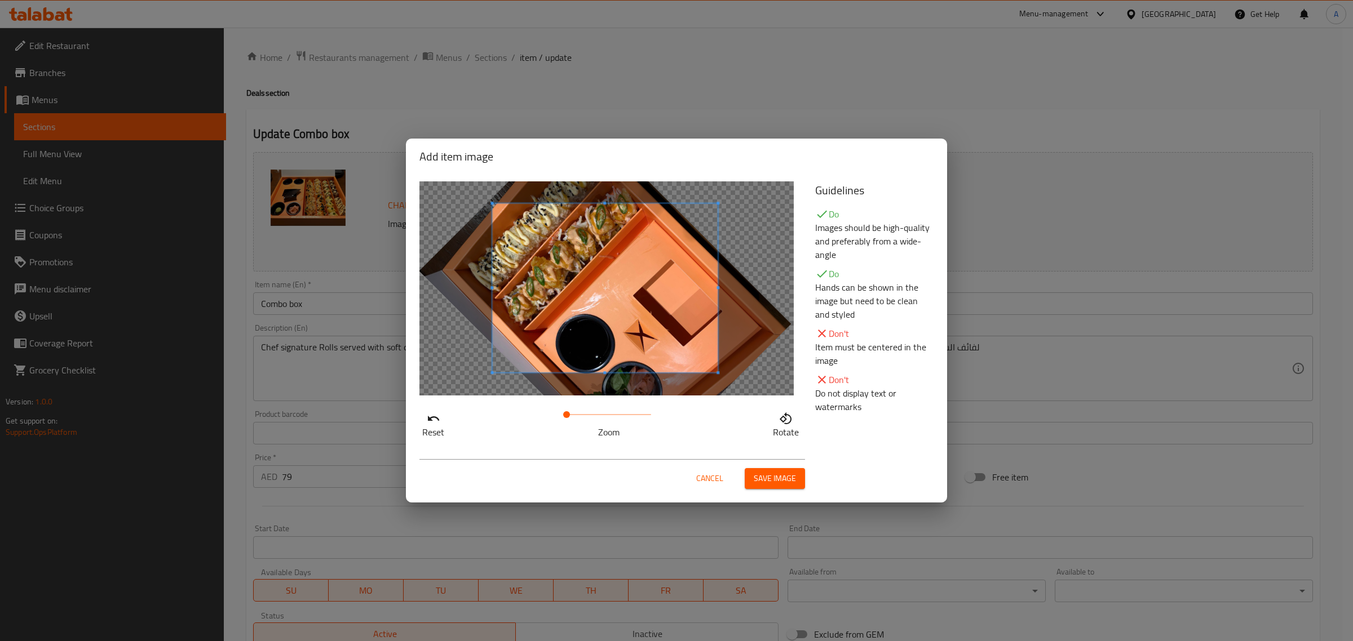
click at [790, 421] on icon "button" at bounding box center [786, 418] width 12 height 12
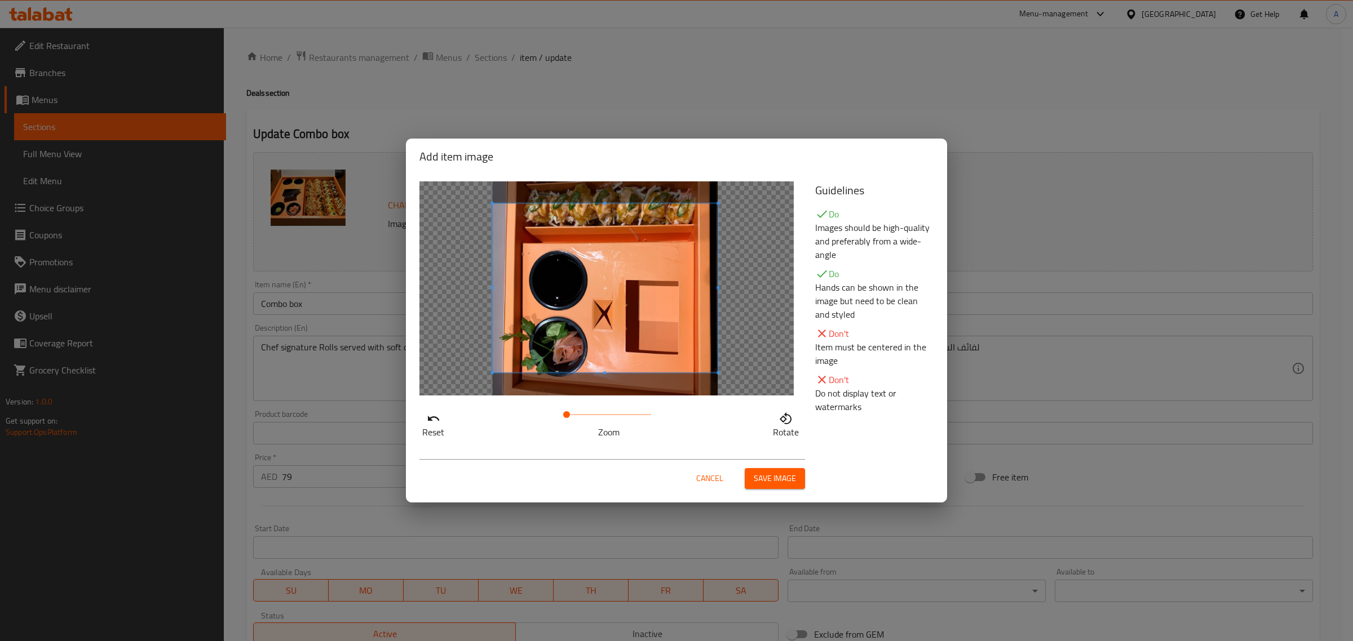
click at [790, 421] on icon "button" at bounding box center [786, 418] width 12 height 12
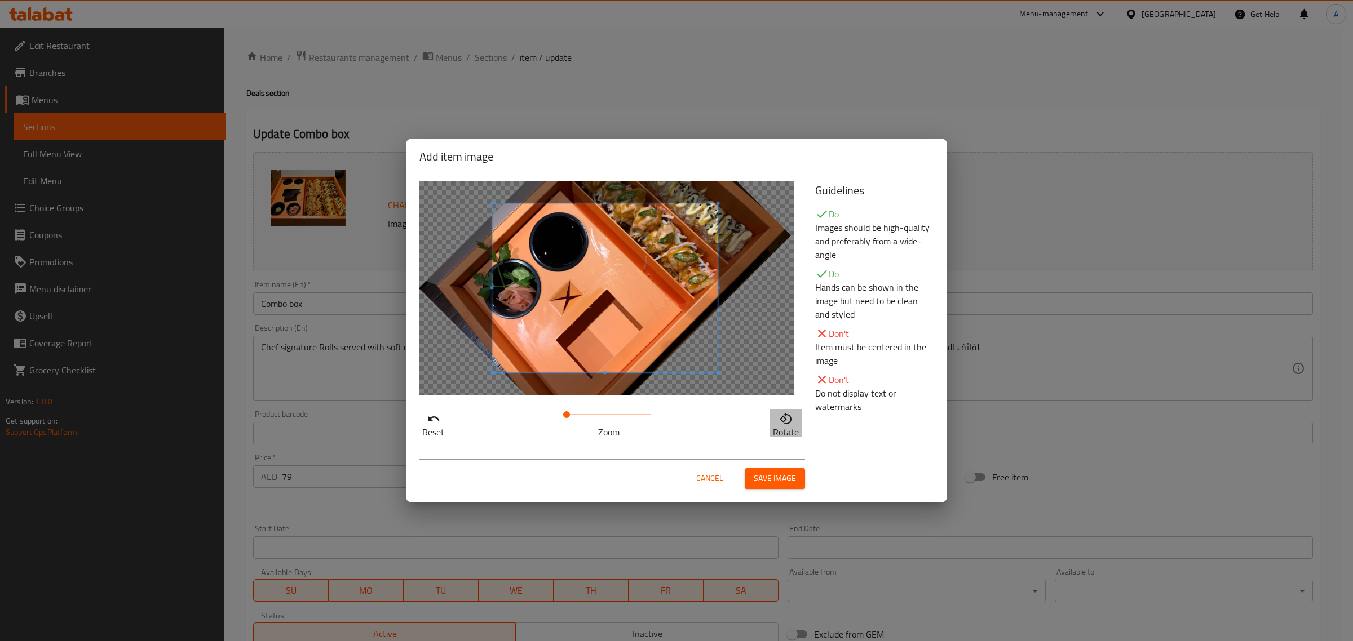
click at [790, 421] on icon "button" at bounding box center [786, 418] width 12 height 12
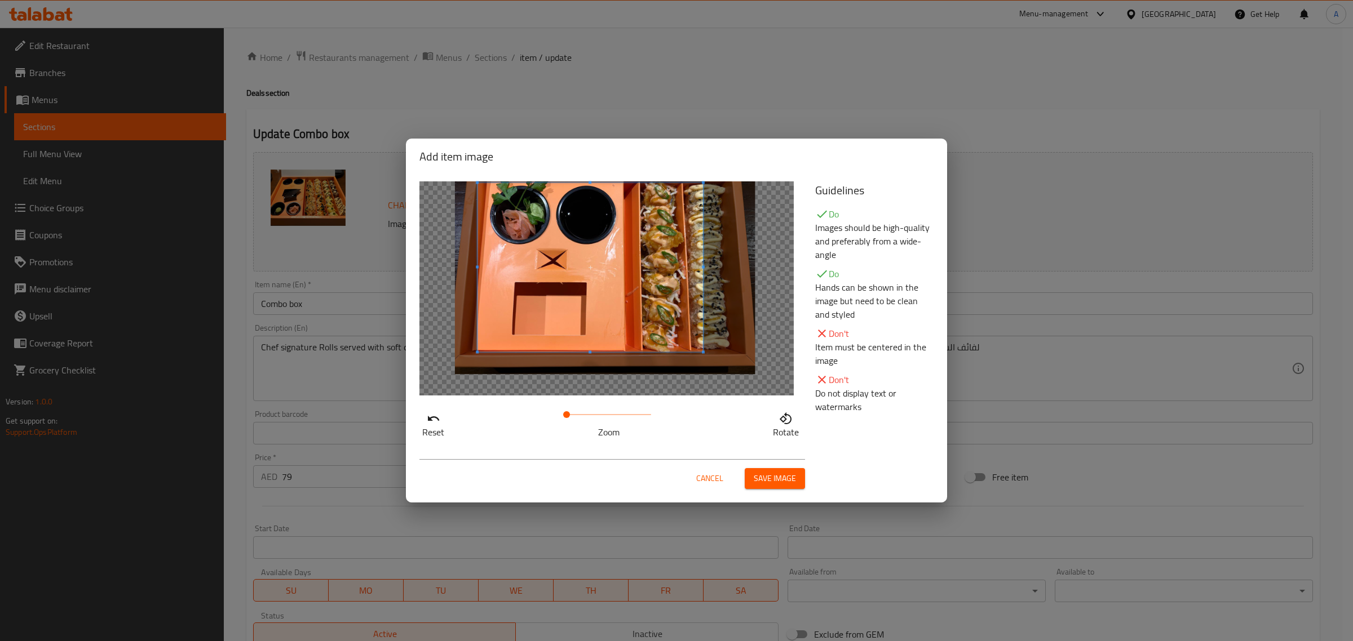
click at [585, 289] on span at bounding box center [589, 267] width 225 height 169
click at [751, 268] on div at bounding box center [606, 289] width 374 height 214
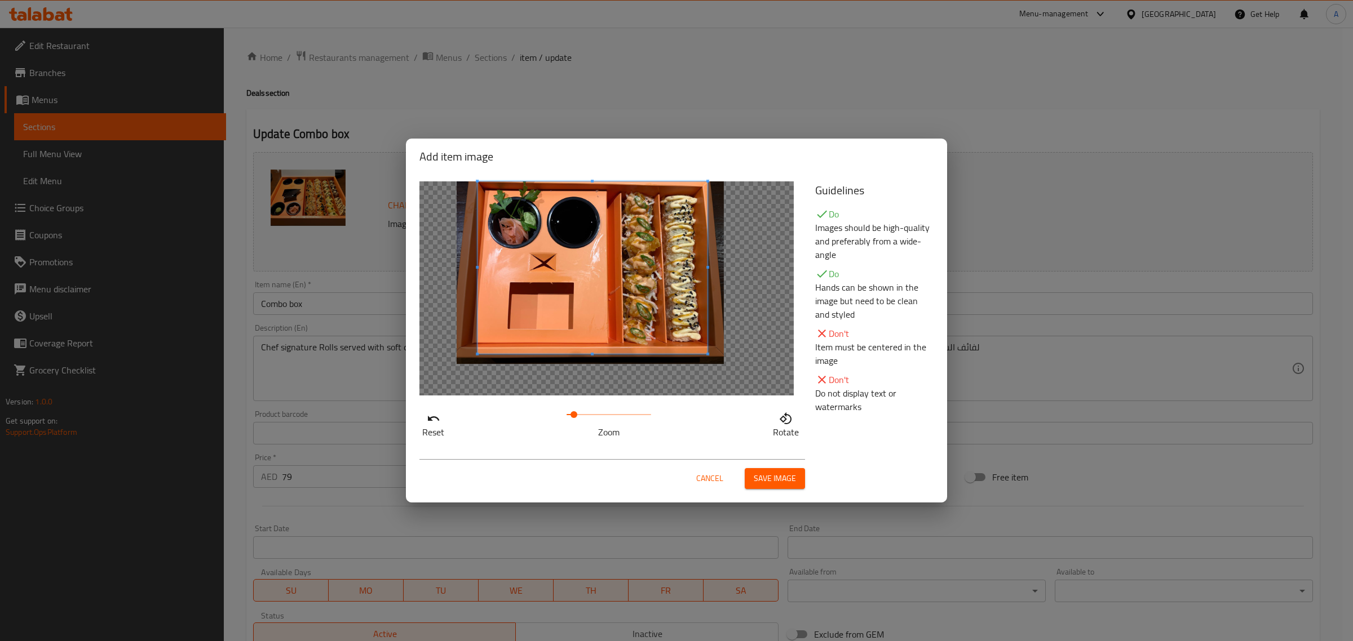
drag, startPoint x: 568, startPoint y: 413, endPoint x: 574, endPoint y: 413, distance: 5.7
click at [574, 413] on span at bounding box center [573, 414] width 7 height 7
click at [780, 483] on span "Save image" at bounding box center [775, 479] width 42 height 14
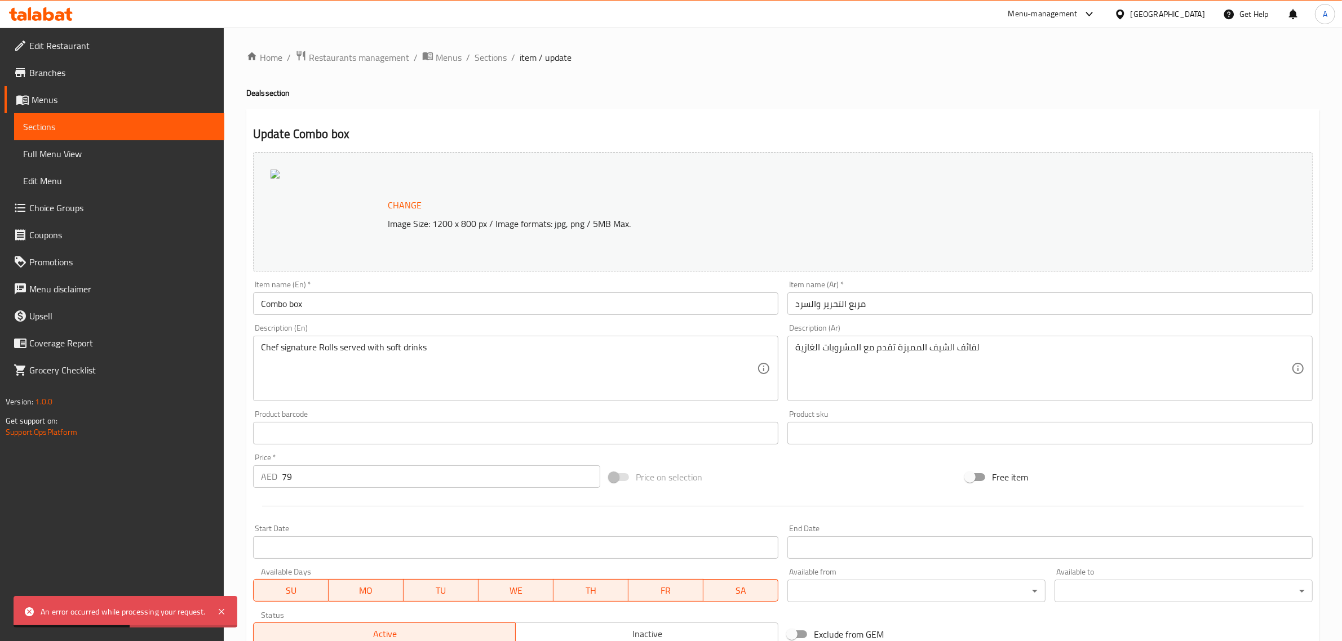
click at [400, 125] on div "Update Combo box Change Image Size: 1200 x 800 px / Image formats: jpg, png / 5…" at bounding box center [782, 454] width 1073 height 691
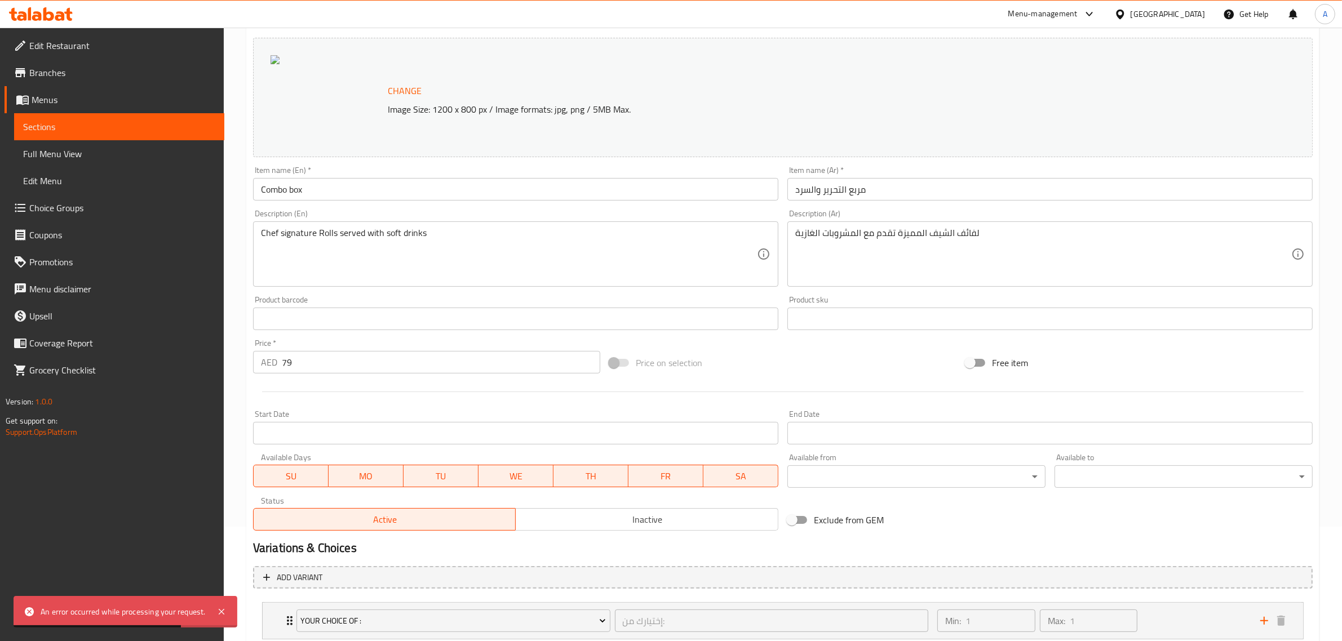
scroll to position [117, 0]
click at [227, 613] on icon at bounding box center [222, 612] width 14 height 14
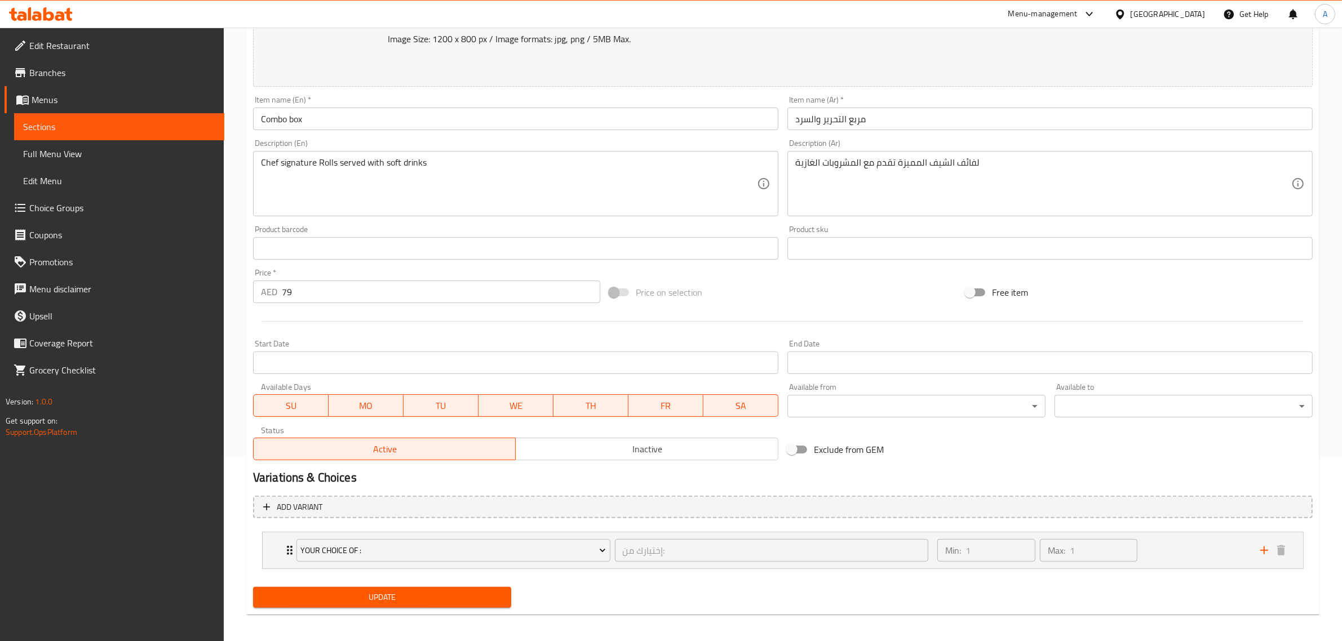
scroll to position [189, 0]
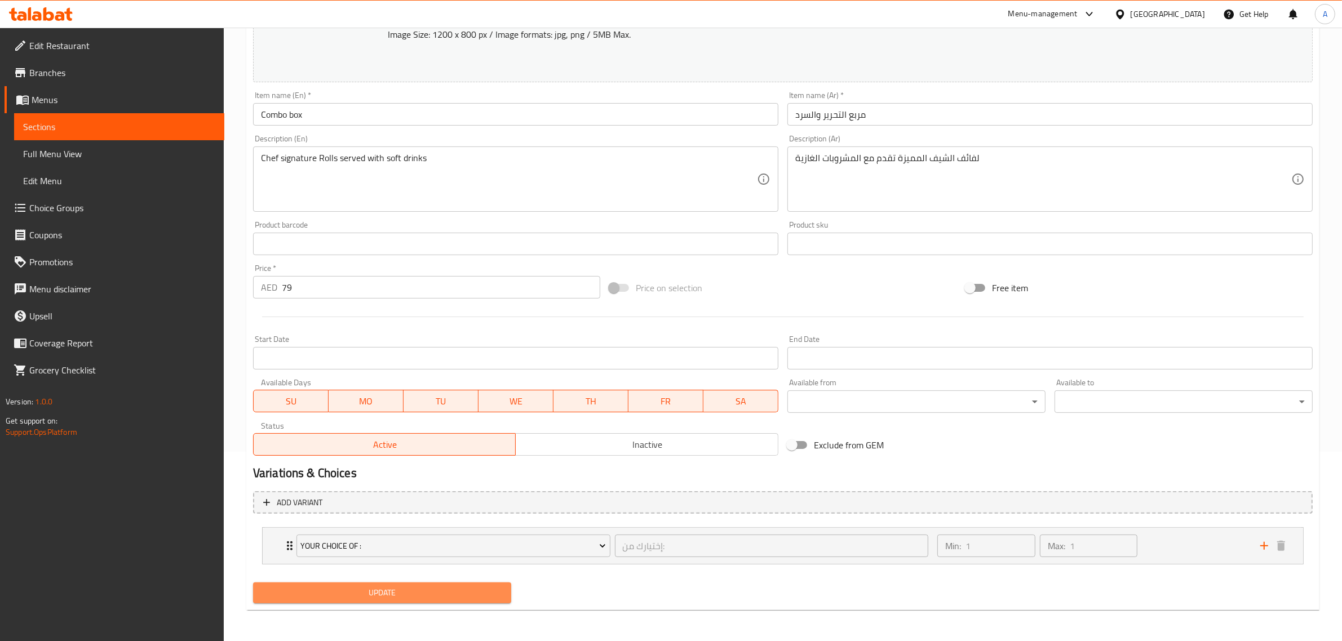
click at [405, 592] on span "Update" at bounding box center [382, 593] width 240 height 14
